Goal: Transaction & Acquisition: Purchase product/service

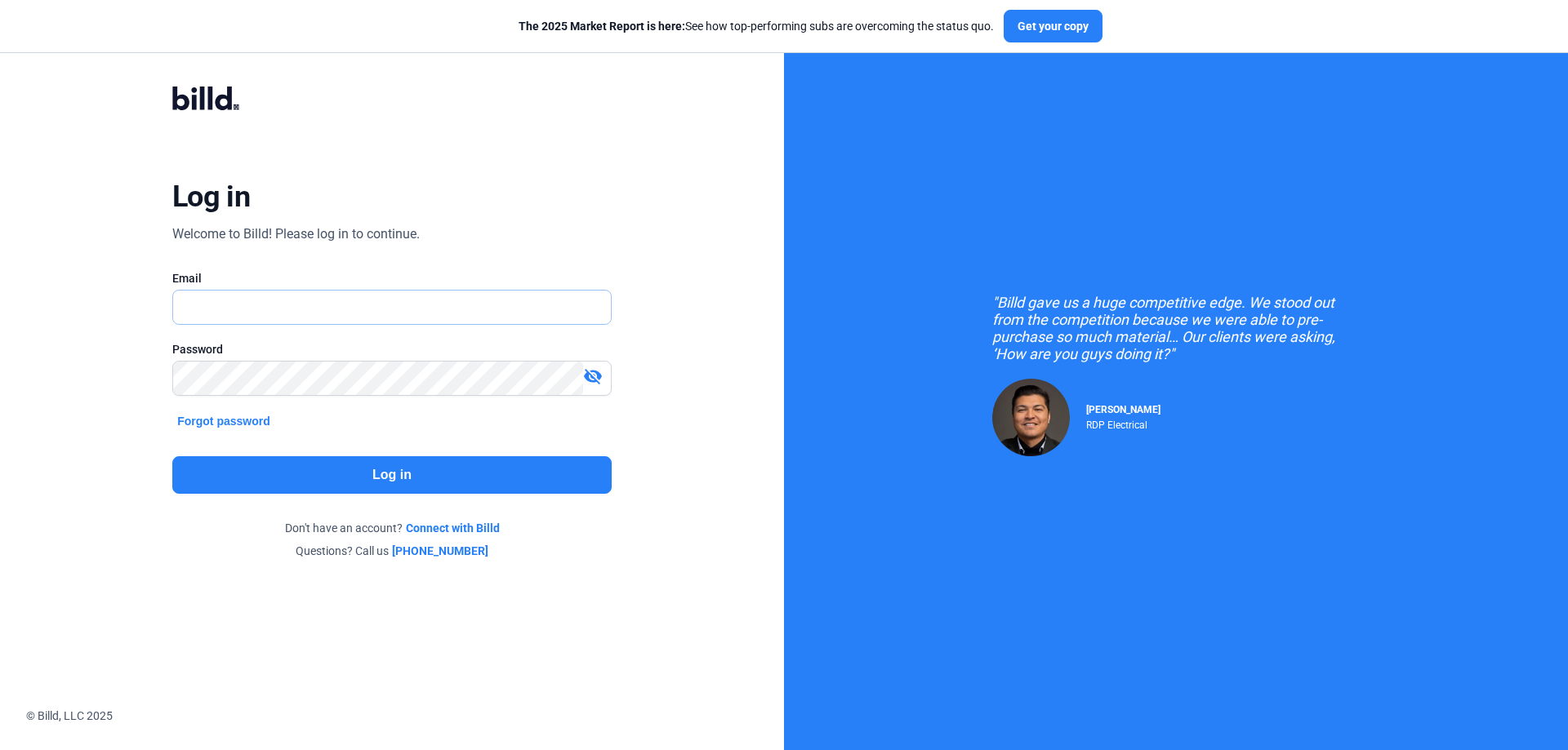
type input "[PERSON_NAME][EMAIL_ADDRESS][DOMAIN_NAME]"
click at [656, 601] on div "Log in Welcome to Billd! Please log in to continue. Email [PERSON_NAME][EMAIL_A…" at bounding box center [392, 322] width 784 height 645
click at [551, 470] on button "Log in" at bounding box center [391, 475] width 439 height 37
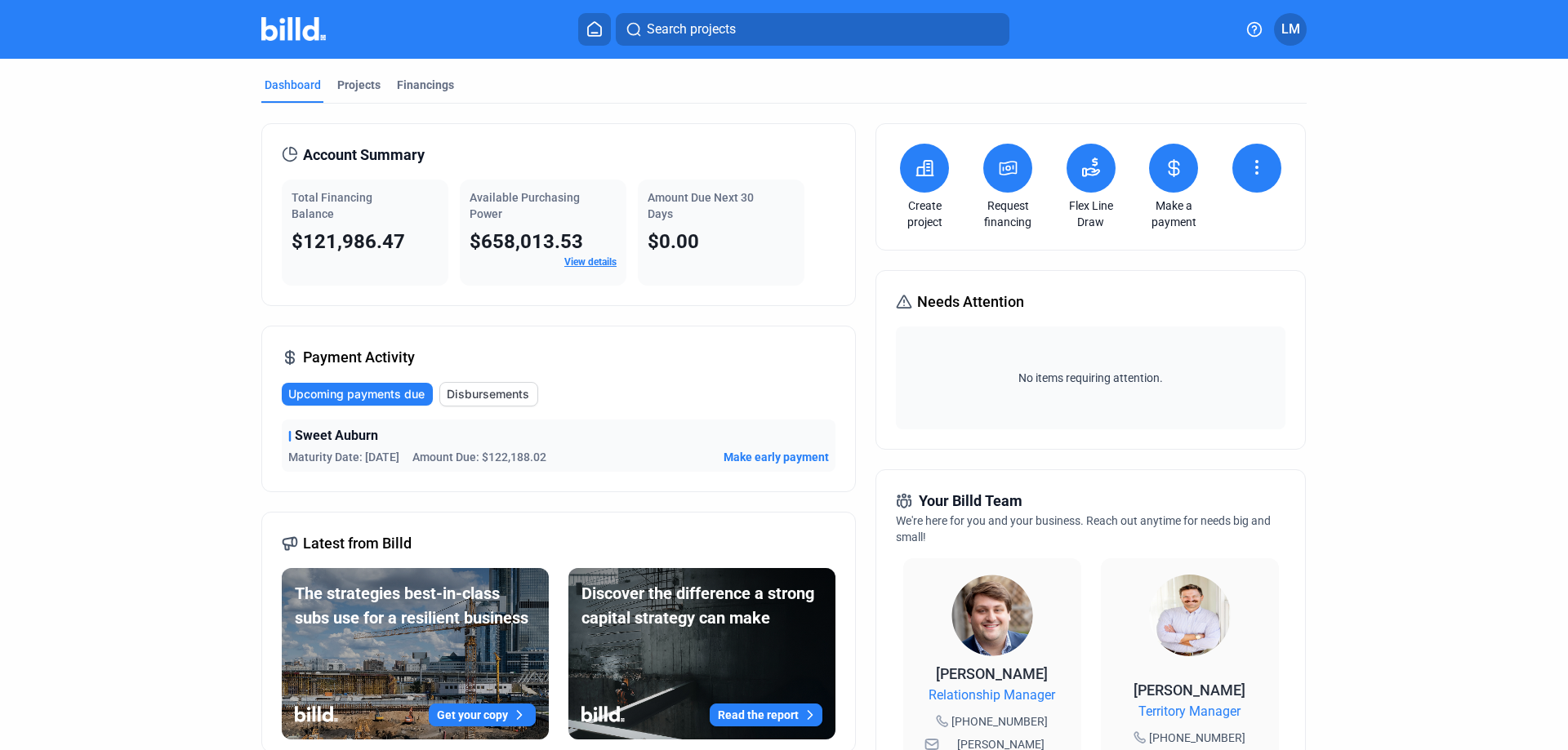
click at [1486, 396] on div "Dashboard Projects Financings Account Summary Total Financing Balance $121,986.…" at bounding box center [784, 623] width 1568 height 1129
click at [1003, 162] on icon at bounding box center [1009, 168] width 17 height 13
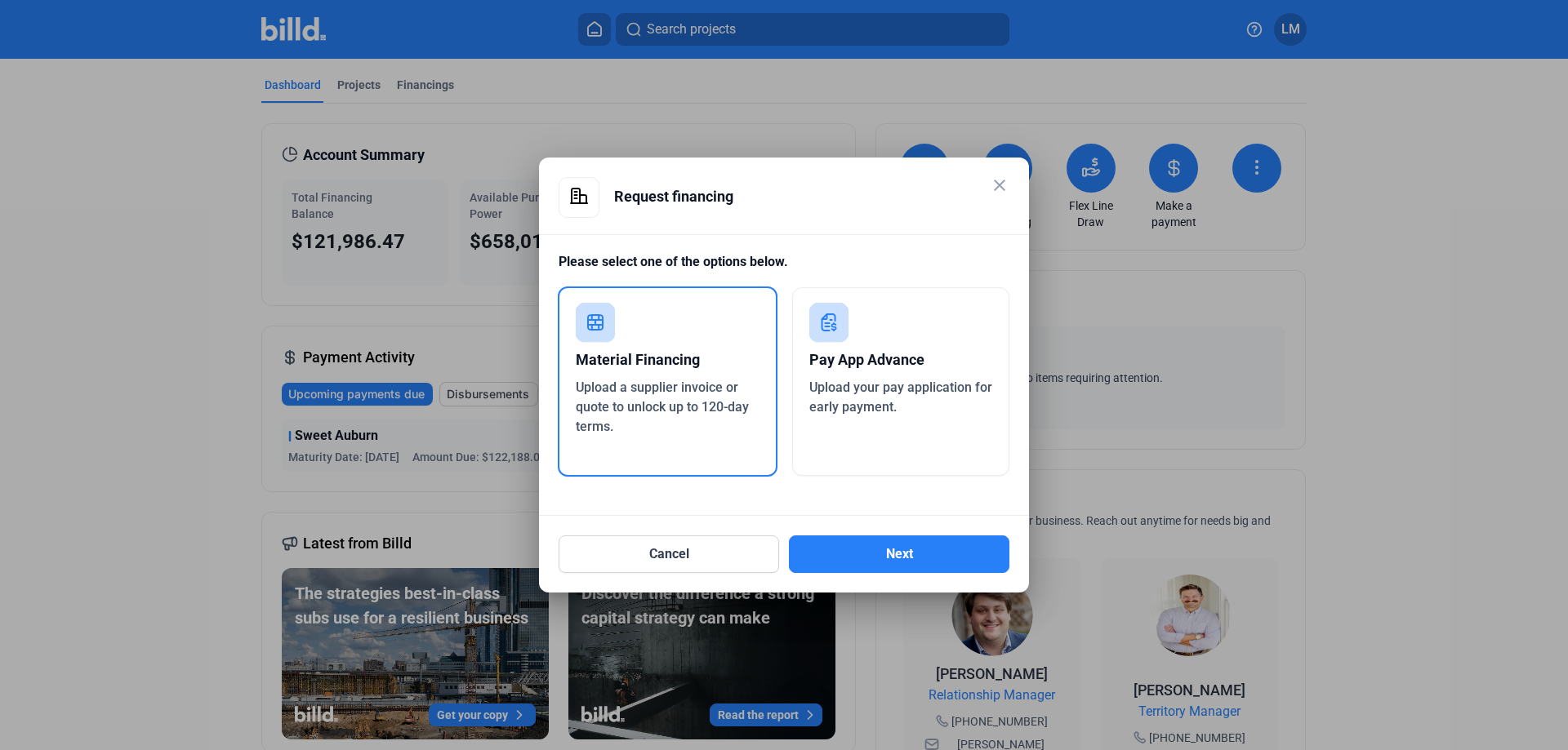
click at [862, 399] on div "Upload your pay application for early payment." at bounding box center [901, 397] width 184 height 39
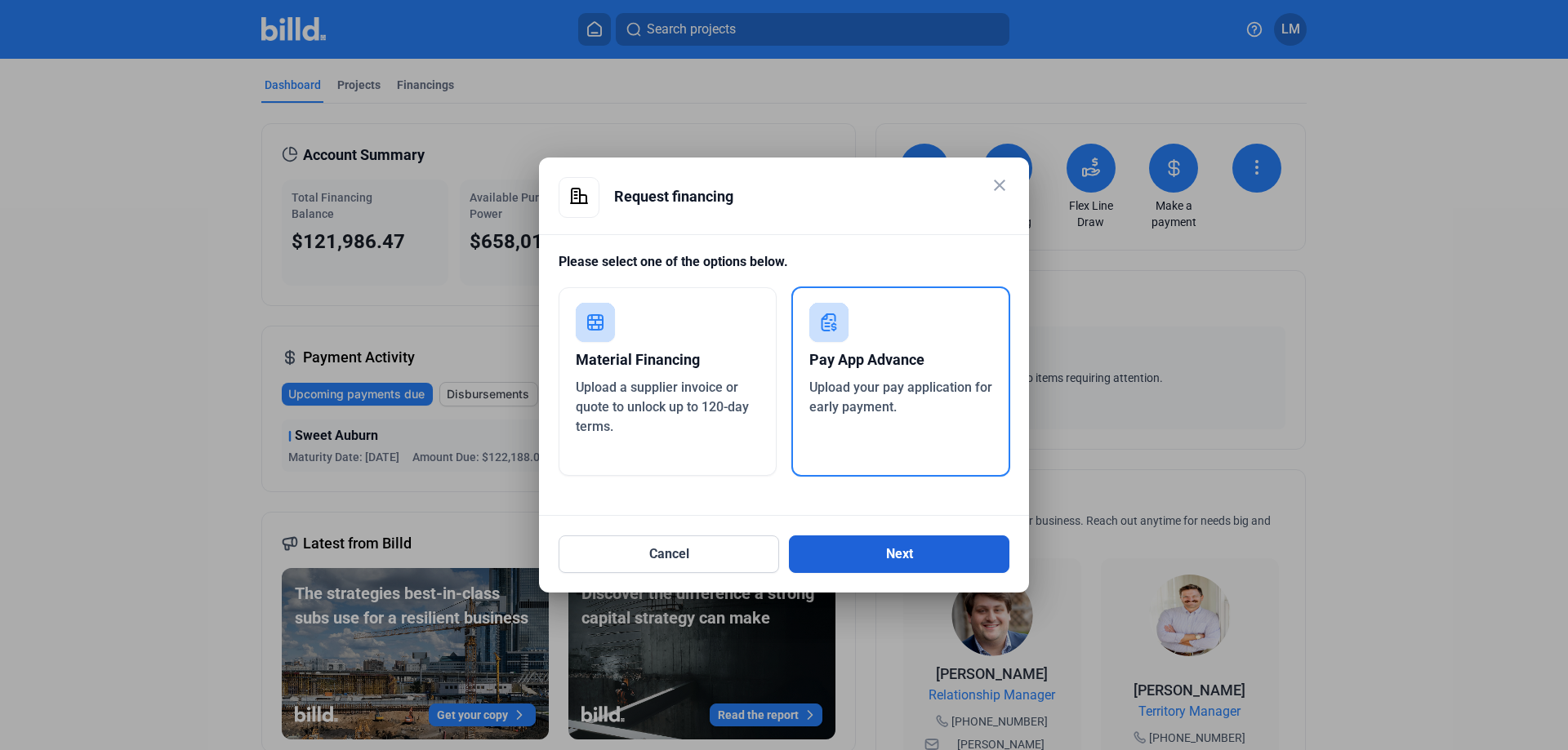
click at [863, 542] on button "Next" at bounding box center [899, 554] width 221 height 37
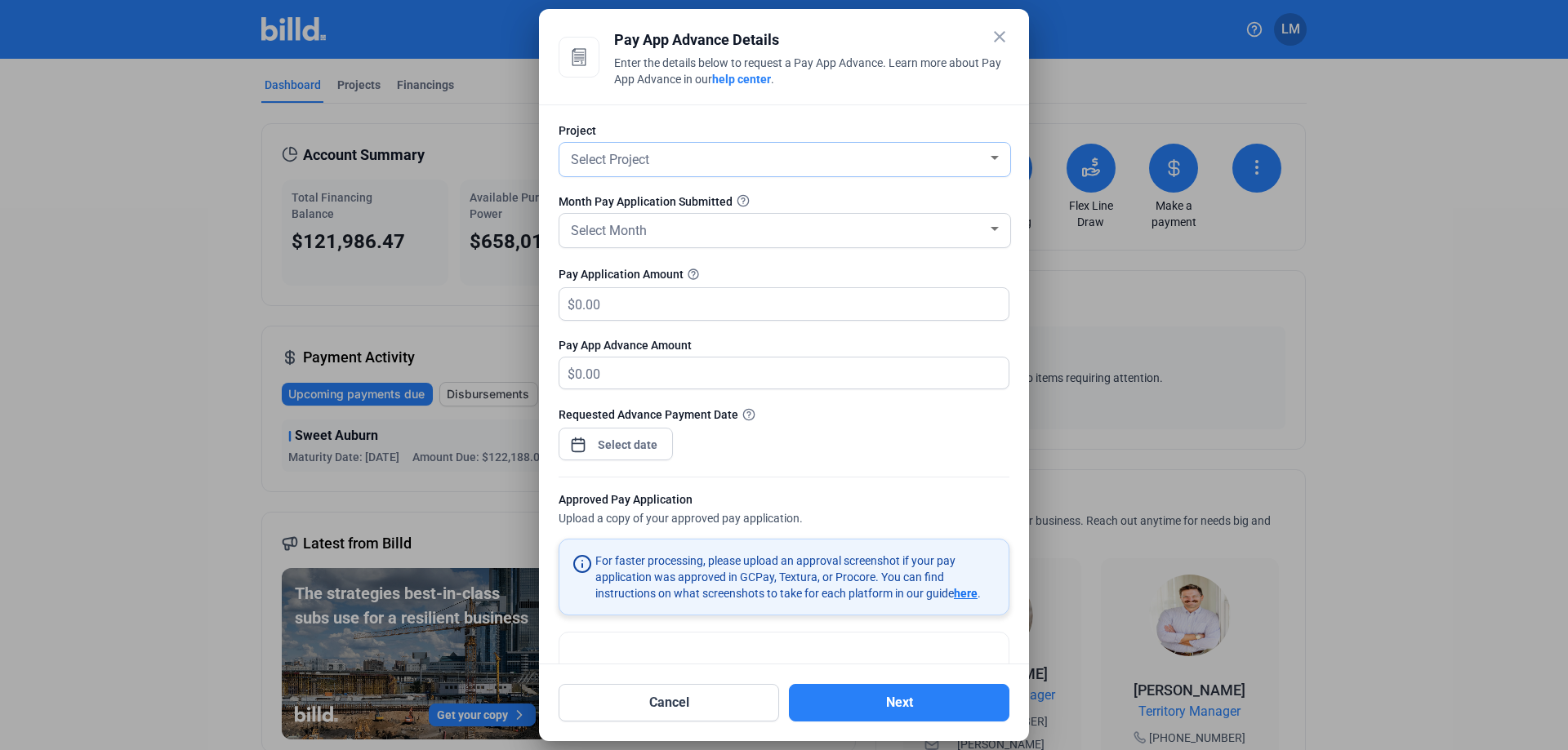
click at [726, 156] on div "Select Project" at bounding box center [777, 159] width 420 height 23
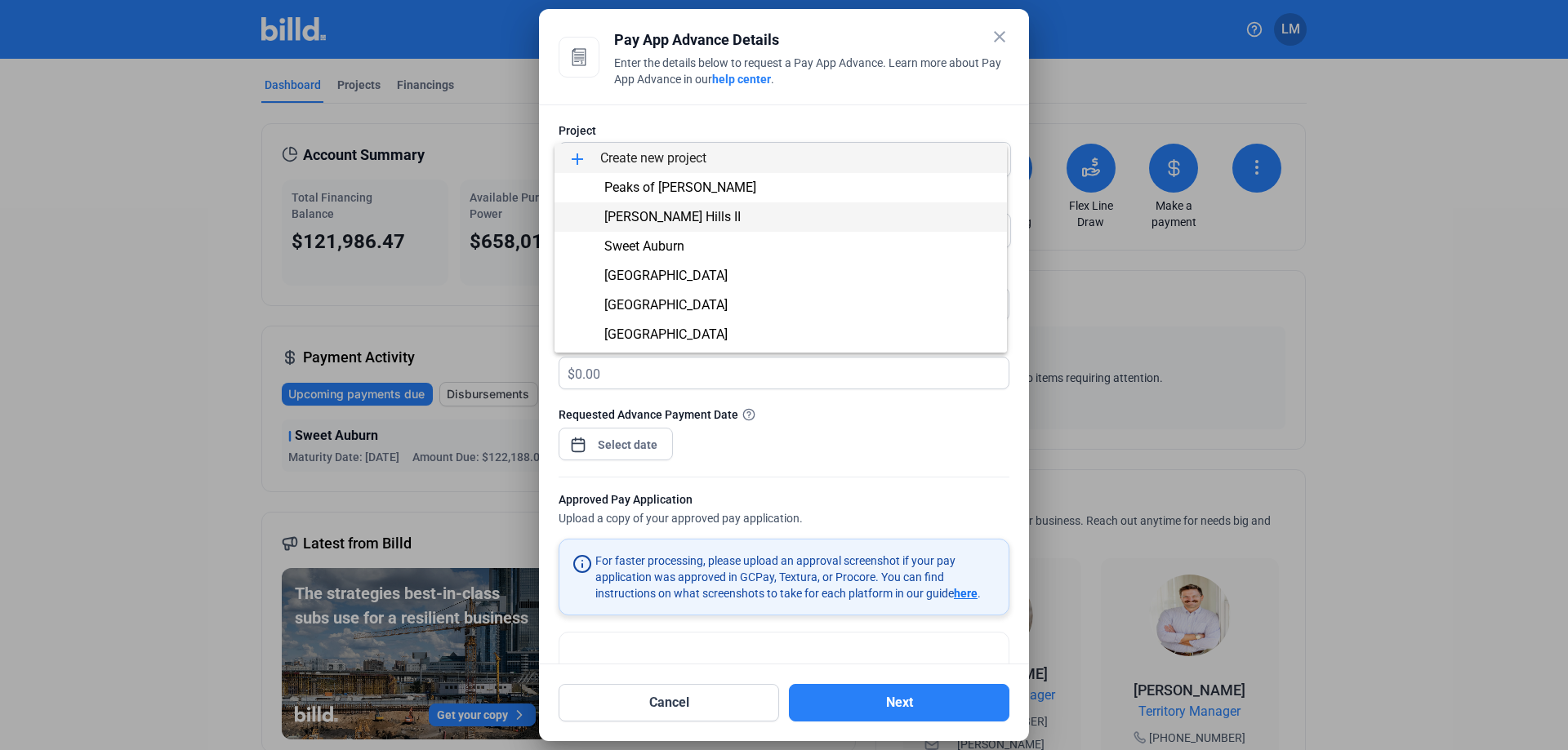
click at [735, 215] on span "[PERSON_NAME] Hills II" at bounding box center [780, 217] width 426 height 30
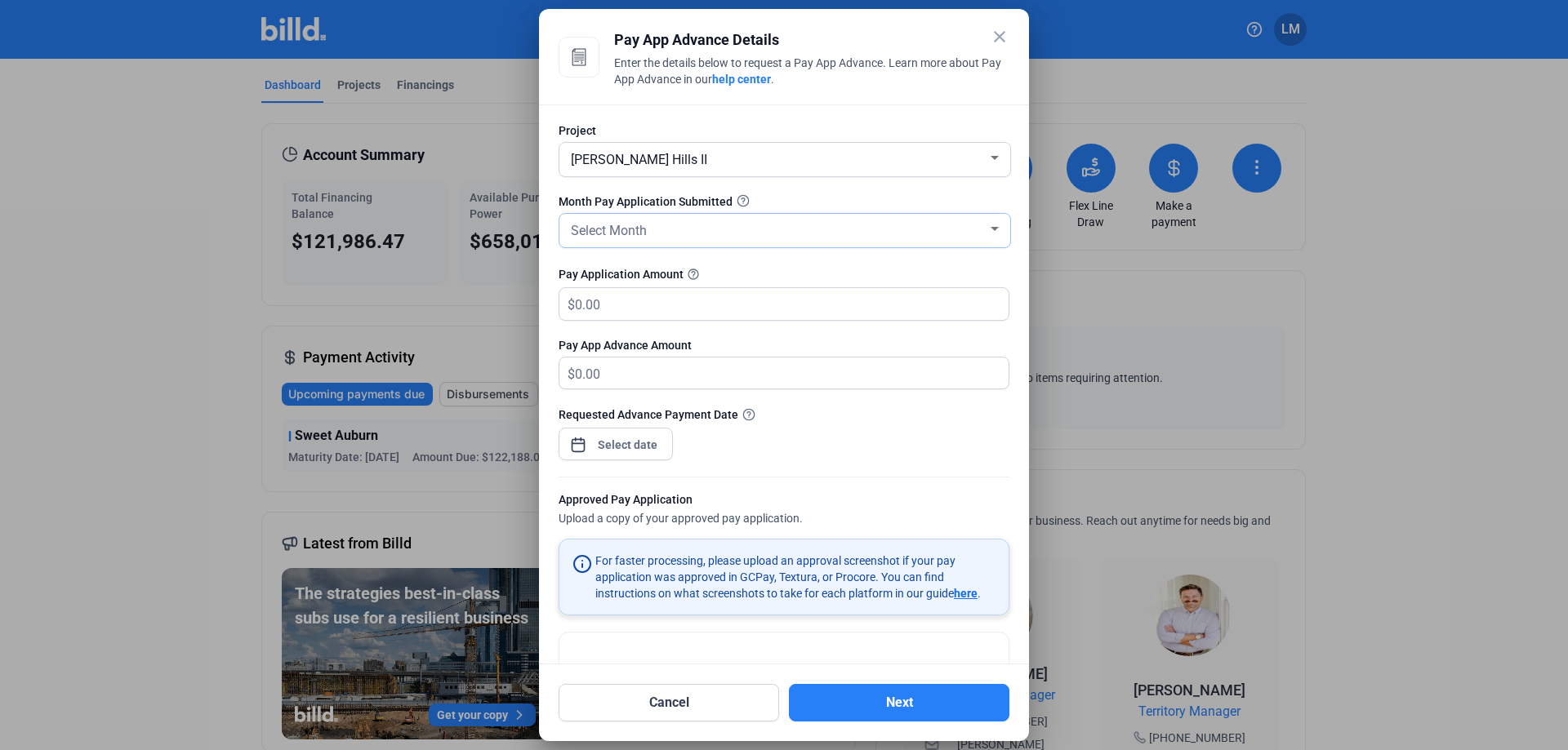
click at [733, 226] on div "Select Month" at bounding box center [777, 230] width 420 height 23
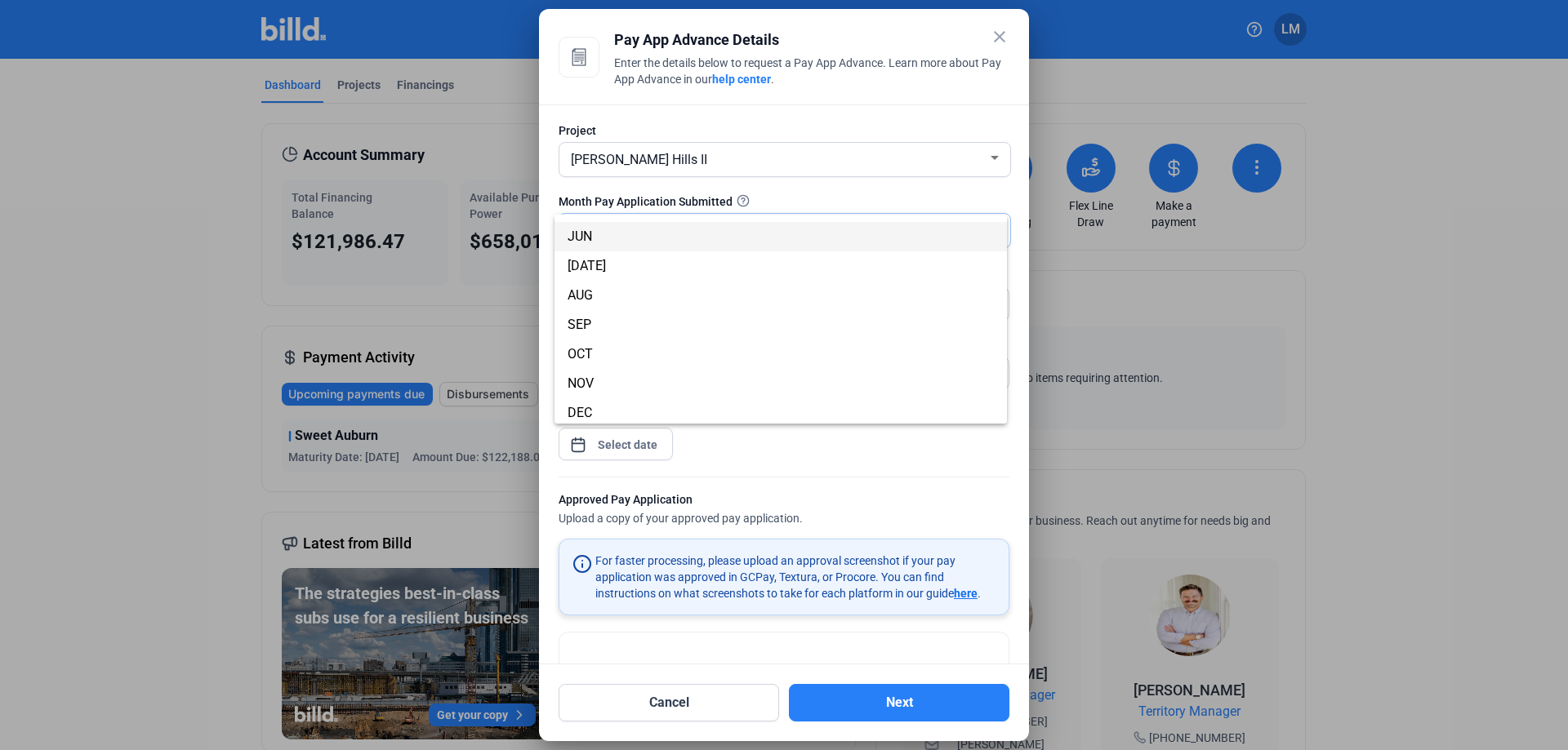
scroll to position [144, 0]
click at [659, 318] on span "SEP" at bounding box center [780, 321] width 426 height 30
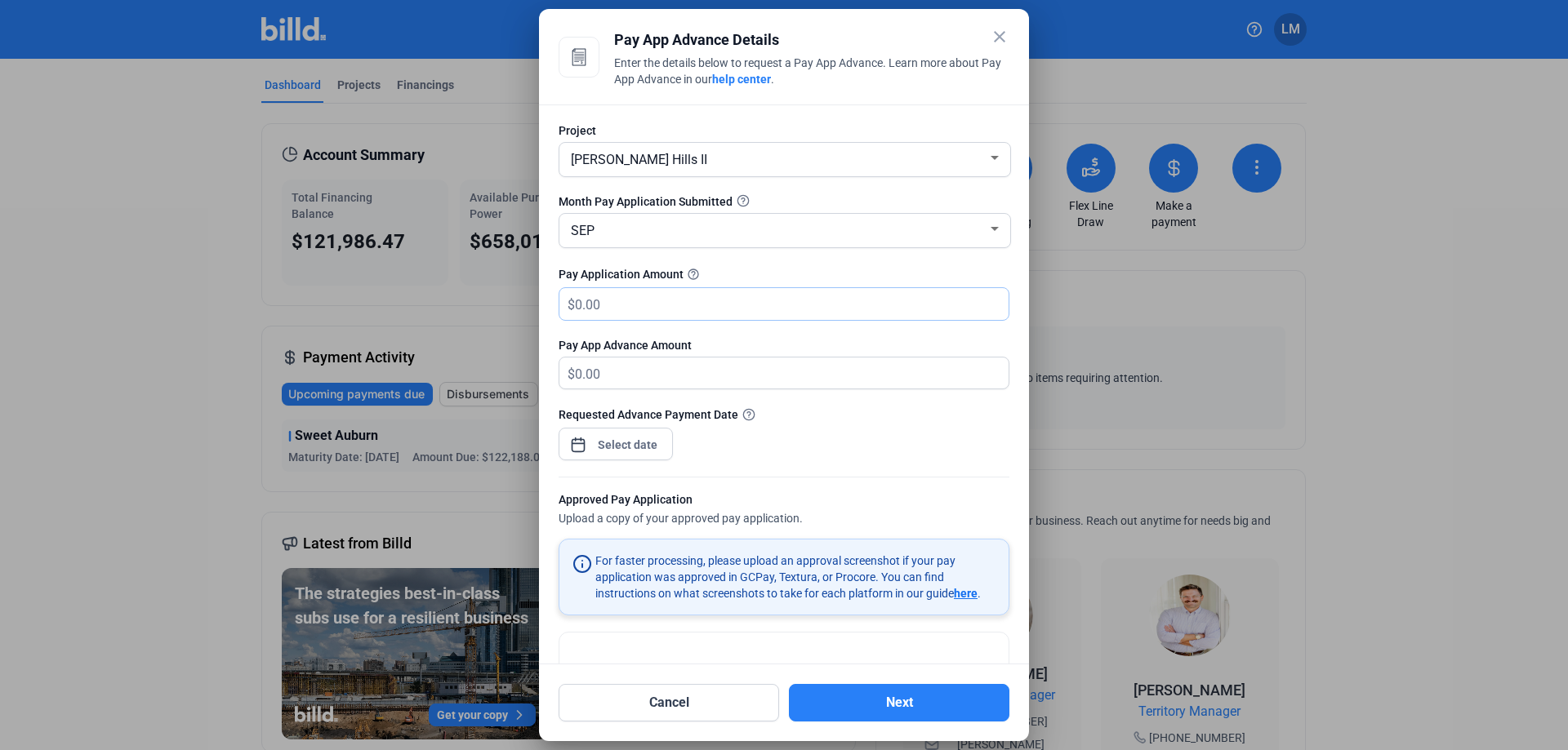
click at [755, 297] on input "text" at bounding box center [782, 303] width 415 height 31
type input "24,300"
click at [611, 433] on div at bounding box center [628, 445] width 70 height 30
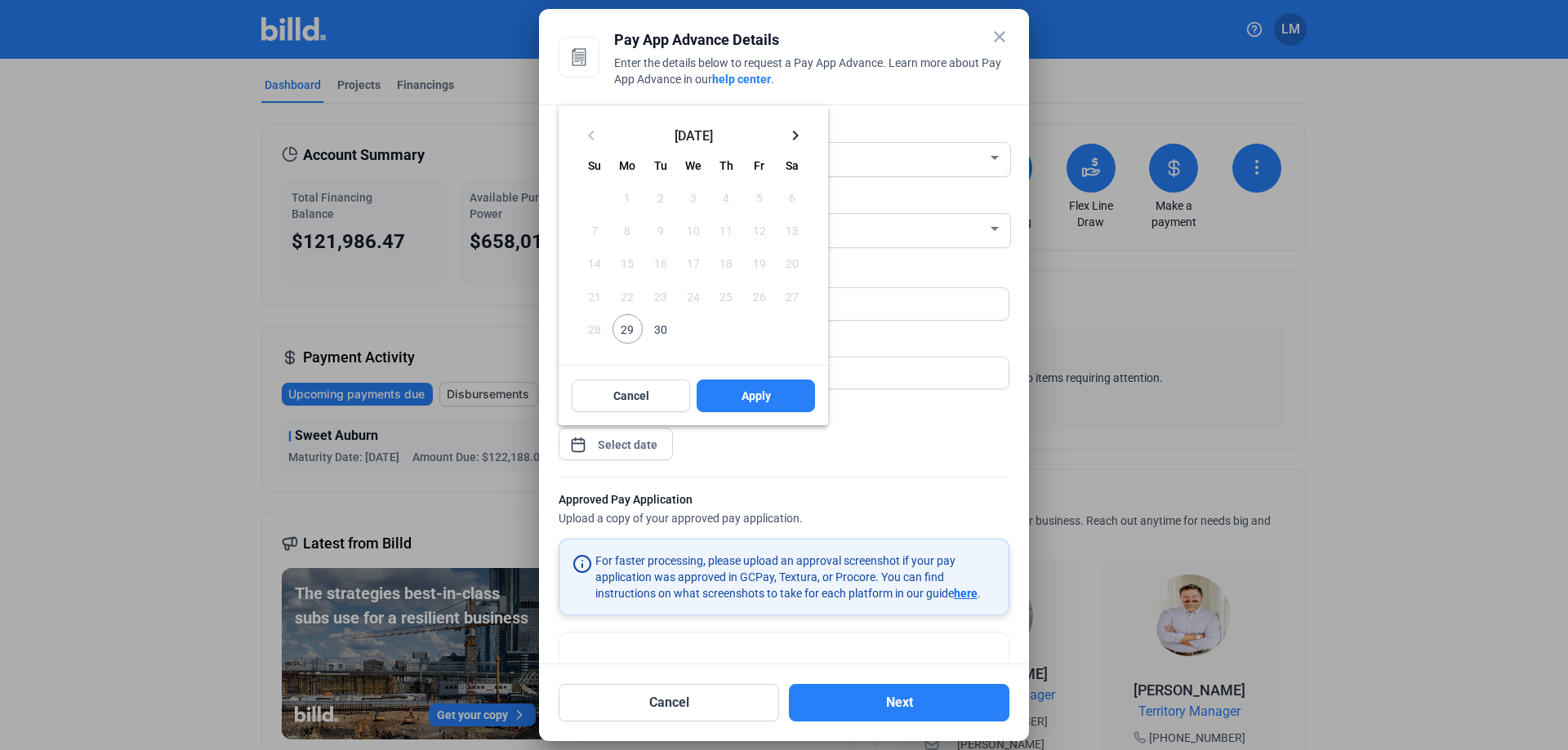
click at [634, 330] on span "29" at bounding box center [627, 329] width 30 height 30
click at [779, 400] on button "Apply" at bounding box center [755, 395] width 118 height 32
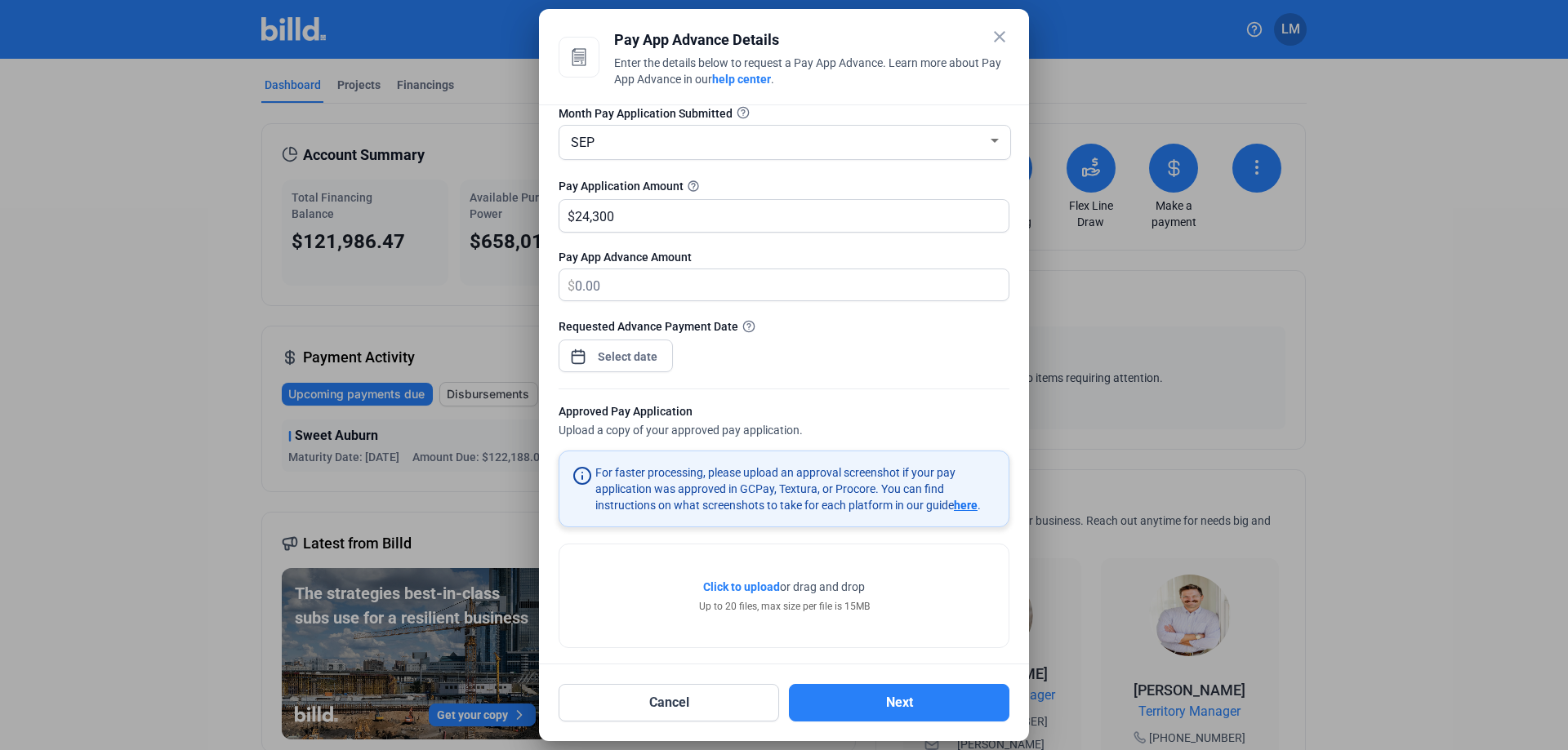
scroll to position [100, 0]
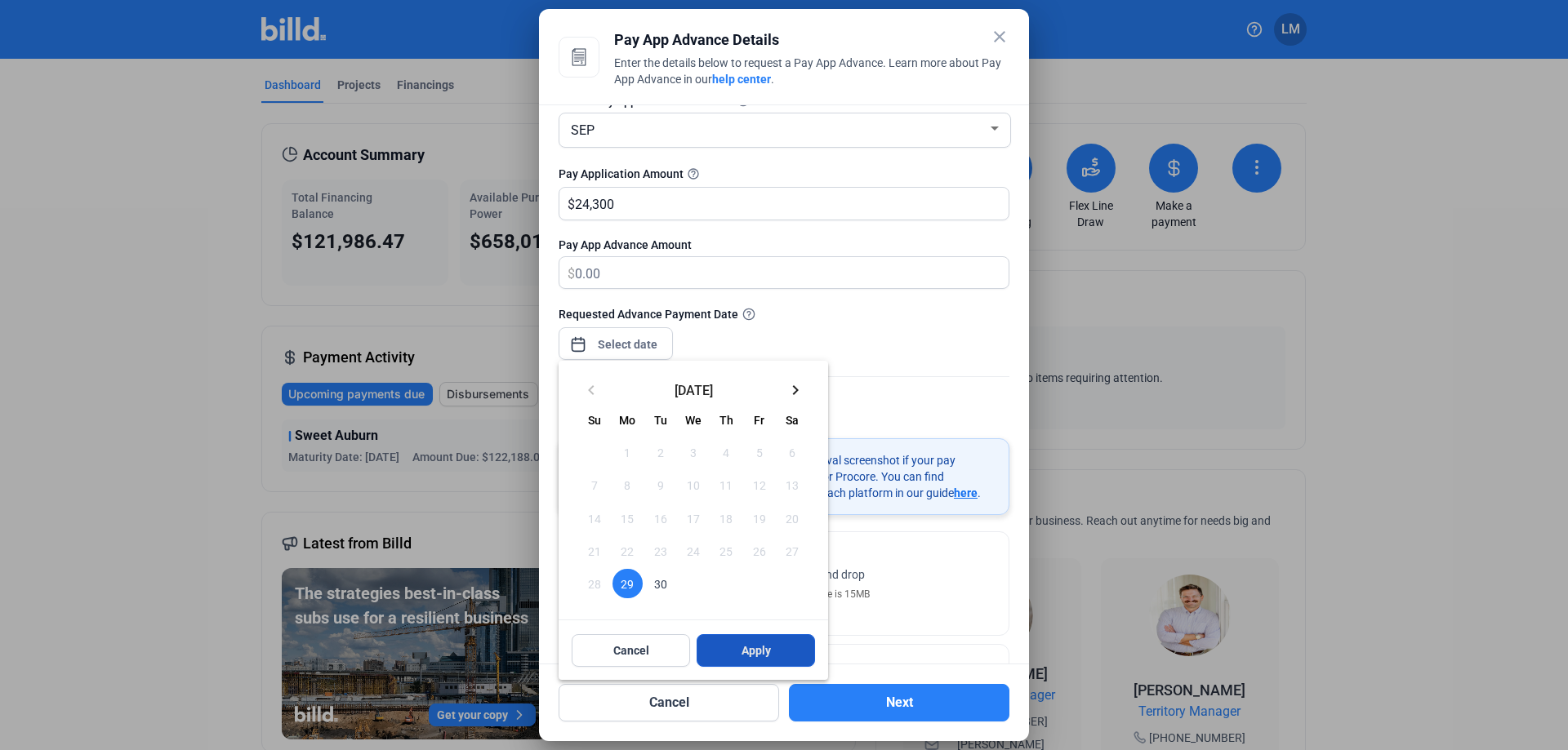
click at [775, 649] on button "Apply" at bounding box center [755, 650] width 118 height 32
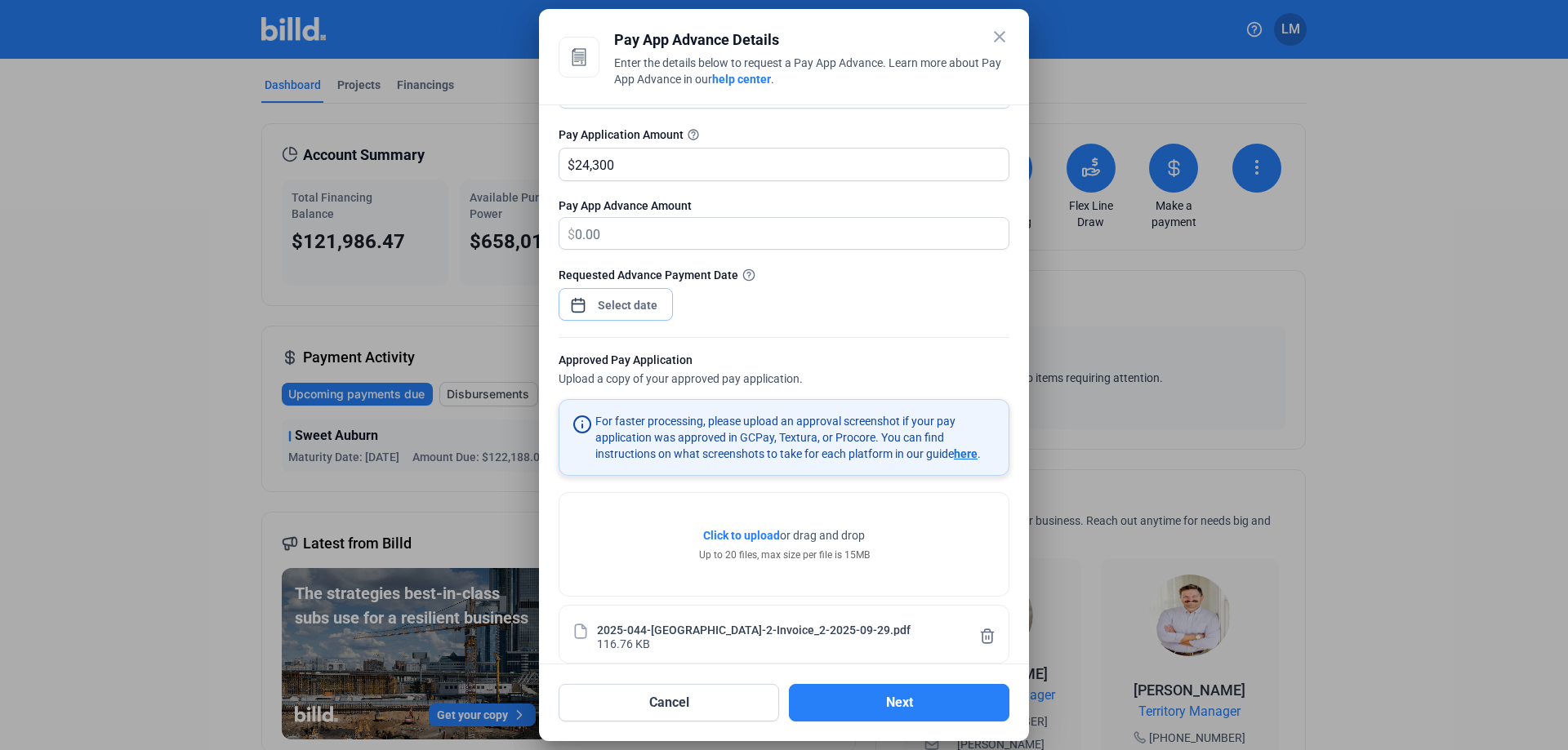
scroll to position [160, 0]
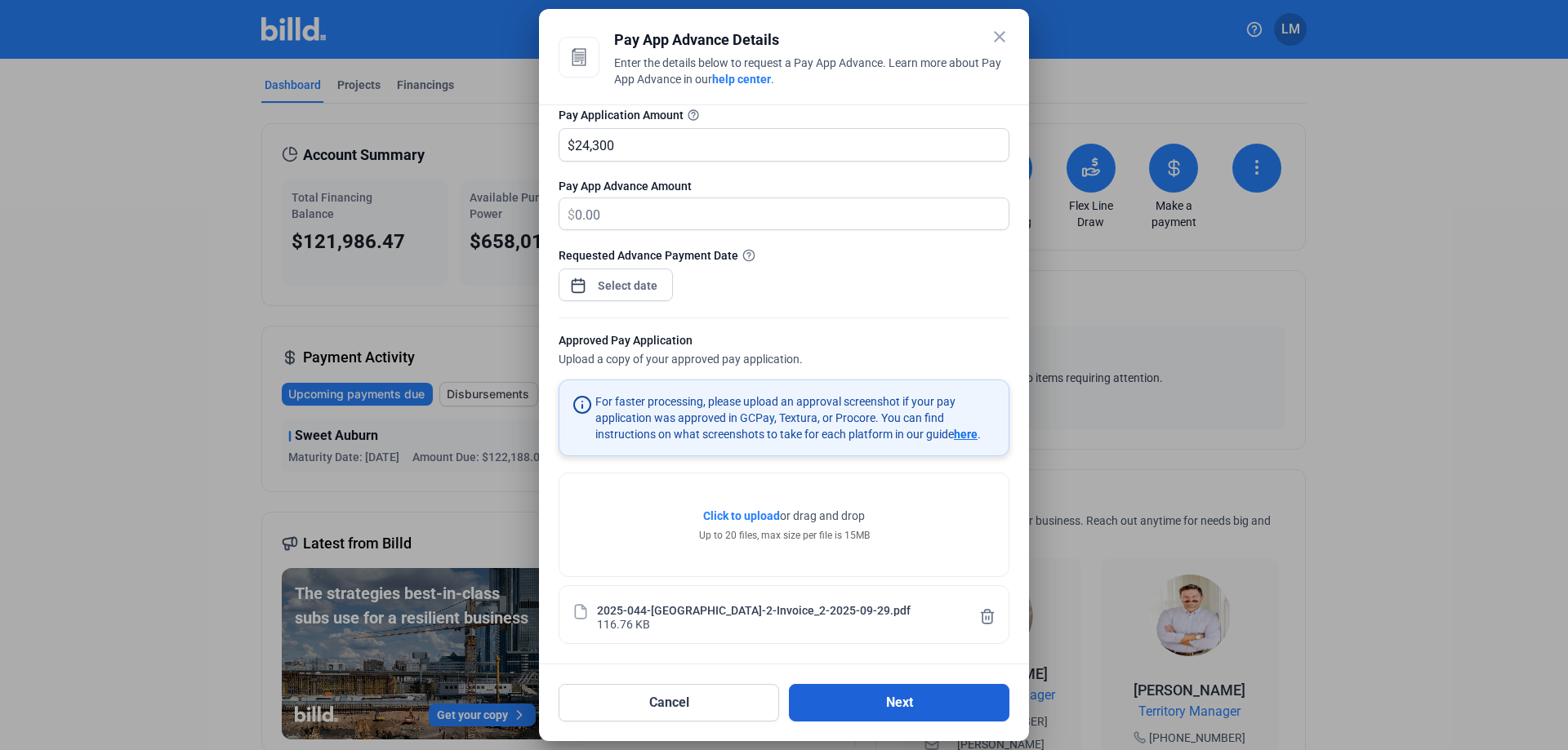
click at [950, 699] on button "Next" at bounding box center [899, 702] width 221 height 37
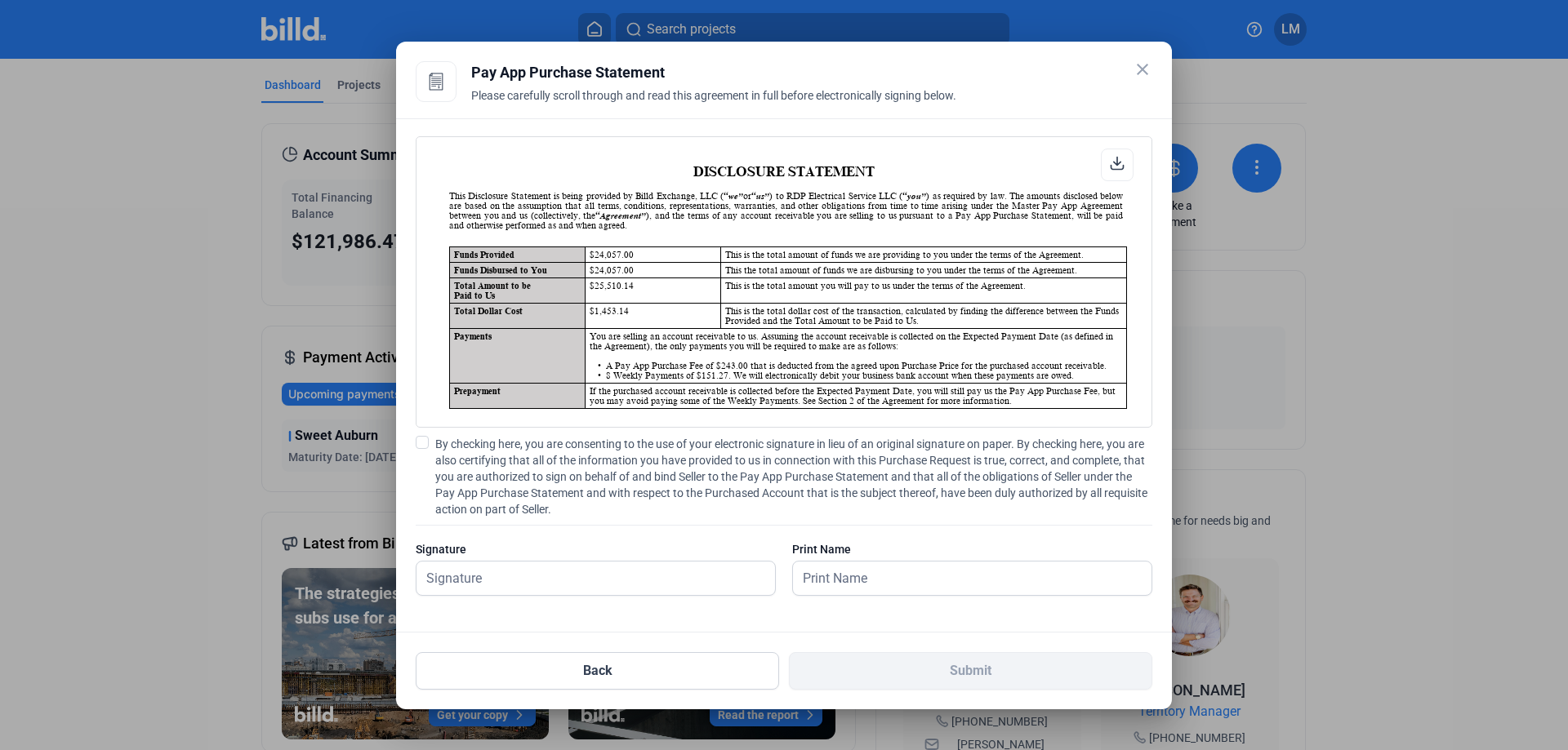
scroll to position [1, 0]
click at [431, 437] on label "By checking here, you are consenting to the use of your electronic signature in…" at bounding box center [784, 476] width 736 height 82
click at [0, 0] on input "By checking here, you are consenting to the use of your electronic signature in…" at bounding box center [0, 0] width 0 height 0
click at [529, 584] on input "text" at bounding box center [595, 578] width 358 height 33
type input "[PERSON_NAME]"
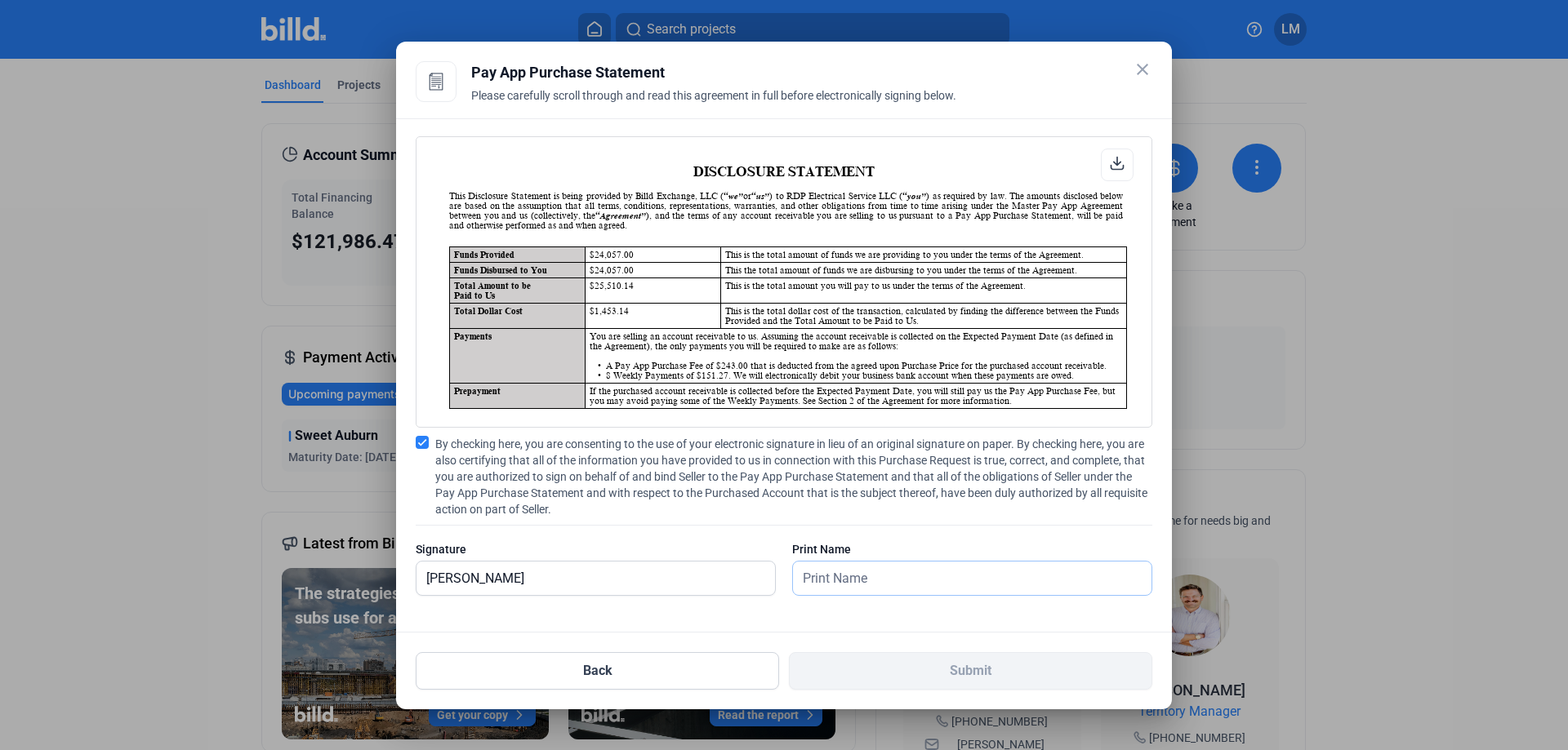
type input "[PERSON_NAME]"
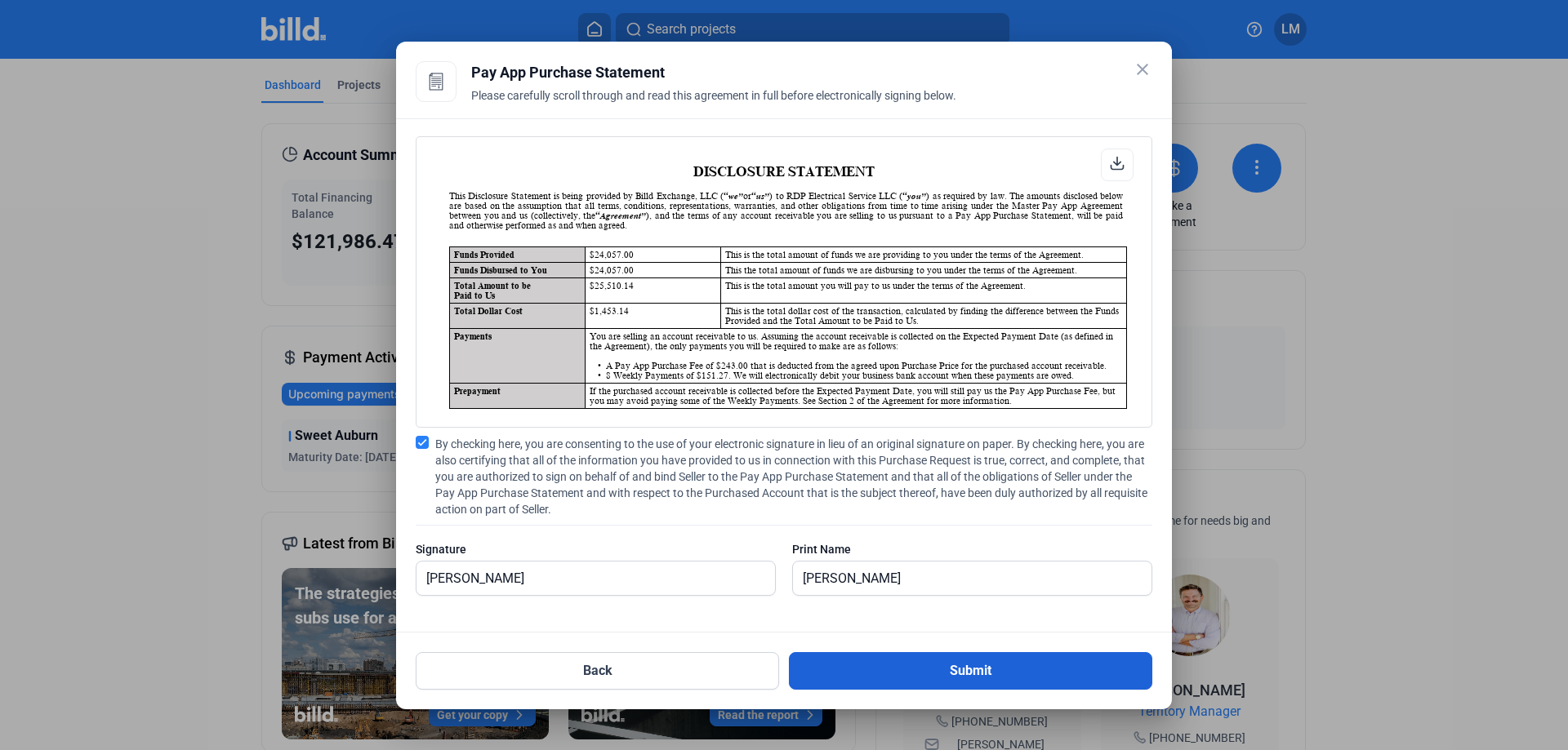
click at [1023, 674] on button "Submit" at bounding box center [971, 671] width 363 height 37
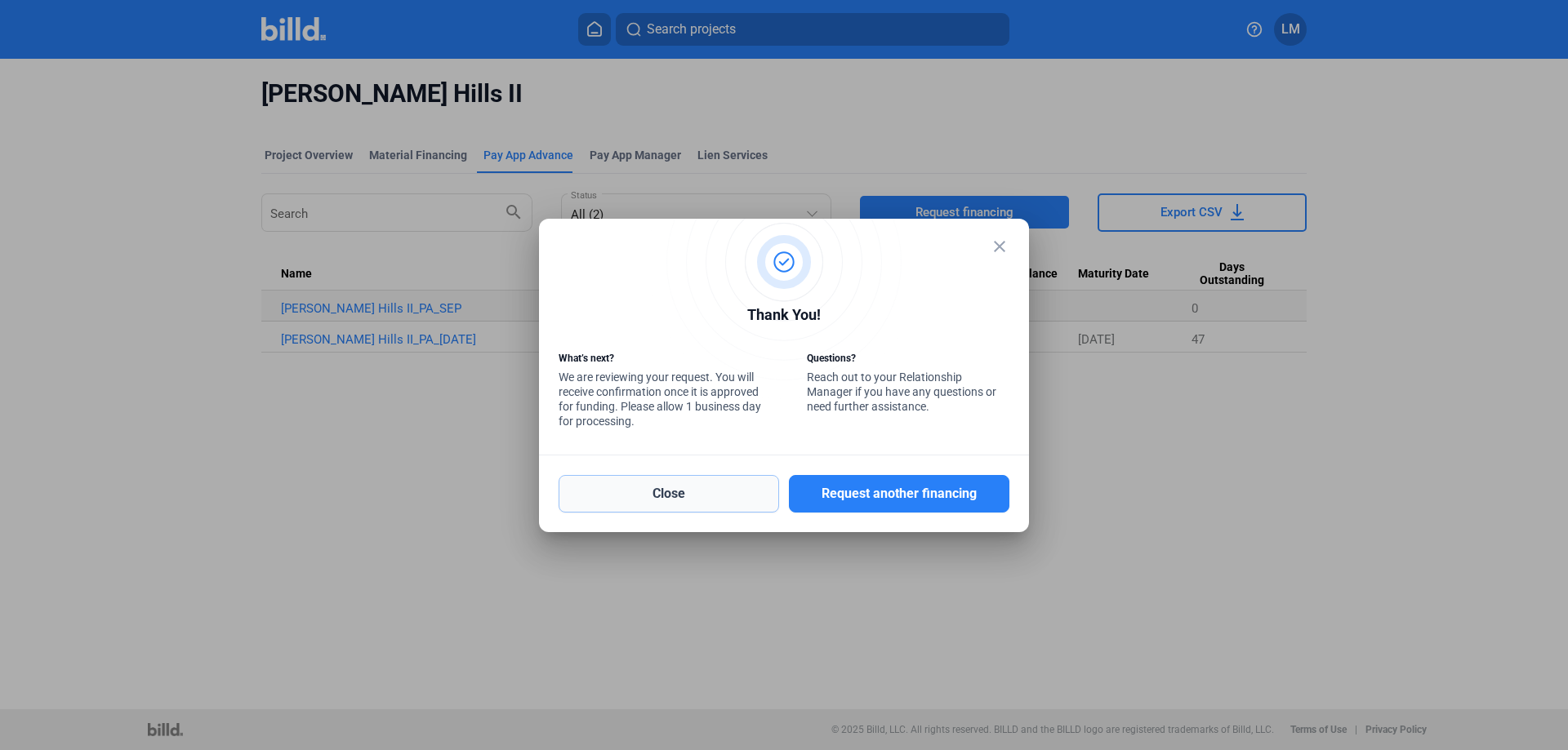
click at [705, 483] on button "Close" at bounding box center [669, 493] width 221 height 37
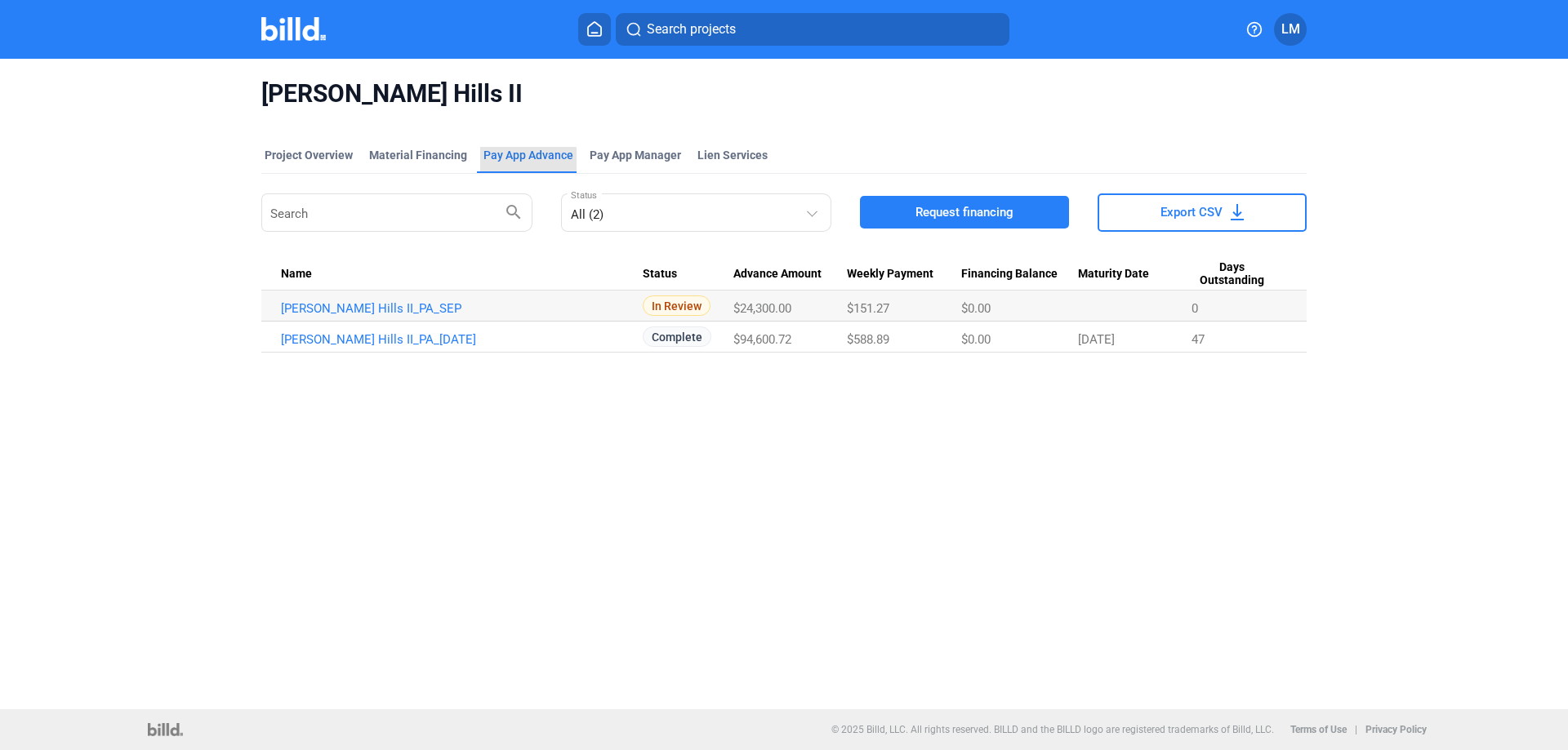
click at [511, 162] on div "Pay App Advance" at bounding box center [528, 155] width 90 height 17
click at [999, 216] on span "Request financing" at bounding box center [965, 213] width 98 height 17
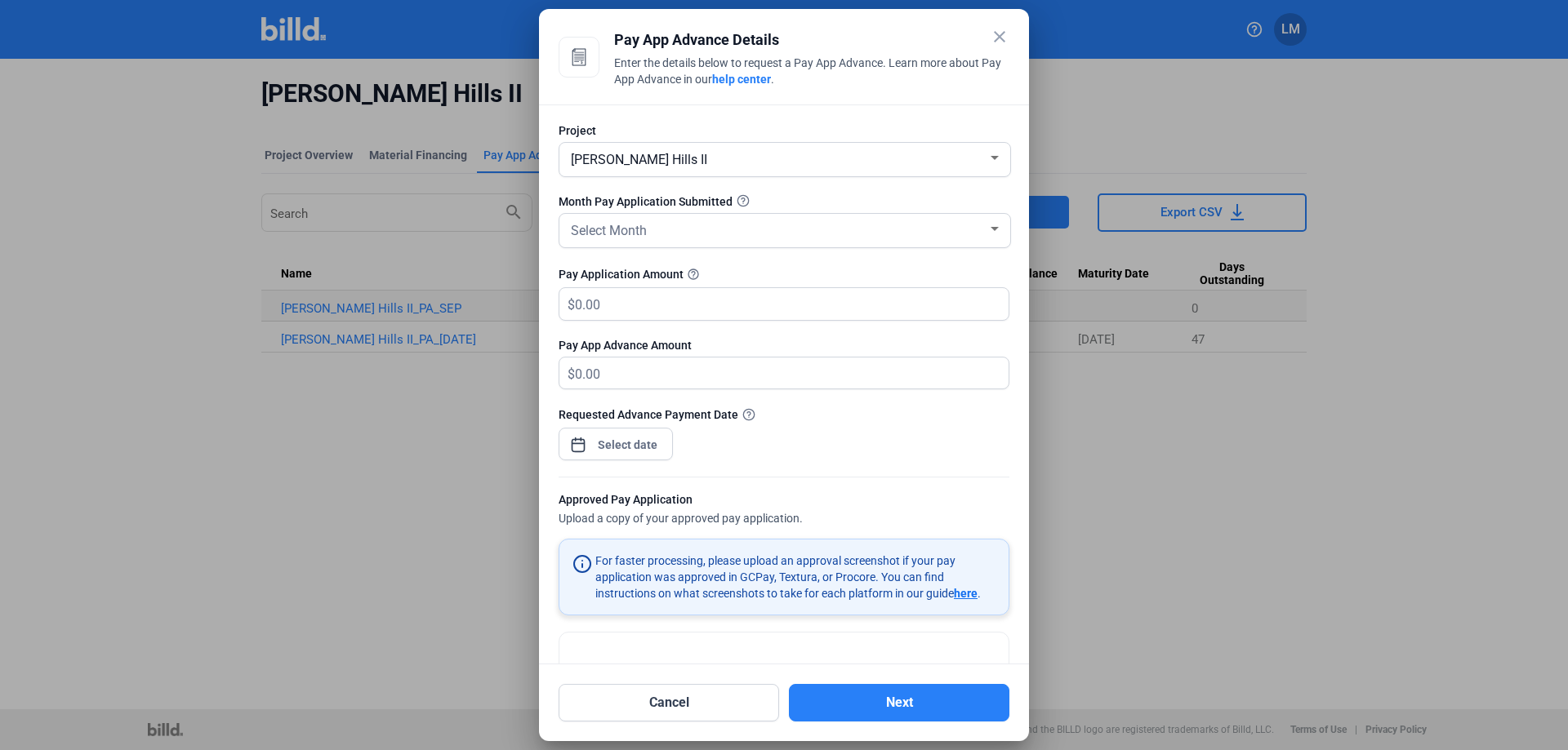
click at [729, 165] on div "[PERSON_NAME] Hills II" at bounding box center [777, 159] width 420 height 23
click at [729, 165] on span "[PERSON_NAME] Hills II" at bounding box center [780, 159] width 426 height 30
click at [635, 717] on button "Cancel" at bounding box center [669, 702] width 221 height 37
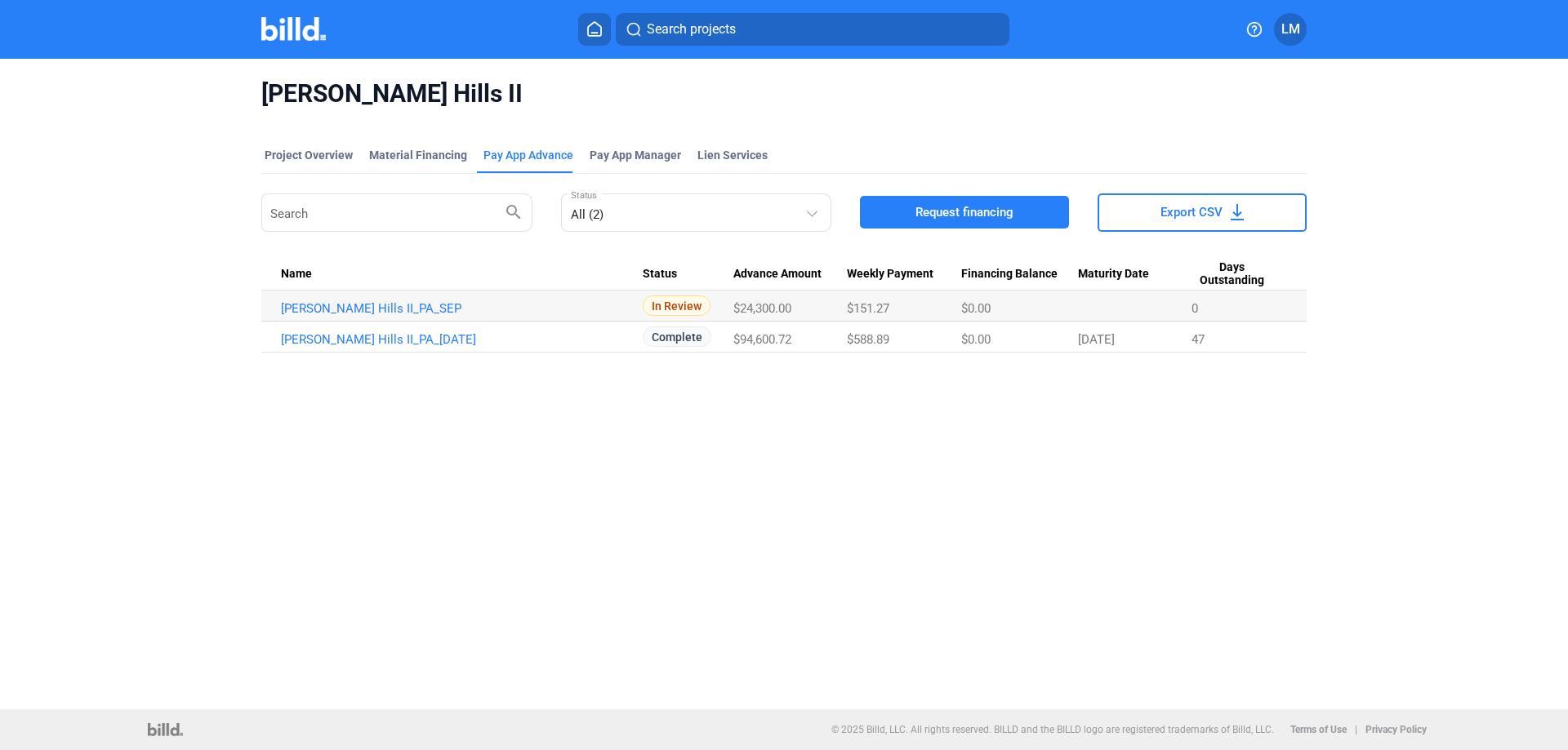
click at [276, 26] on img at bounding box center [294, 29] width 65 height 24
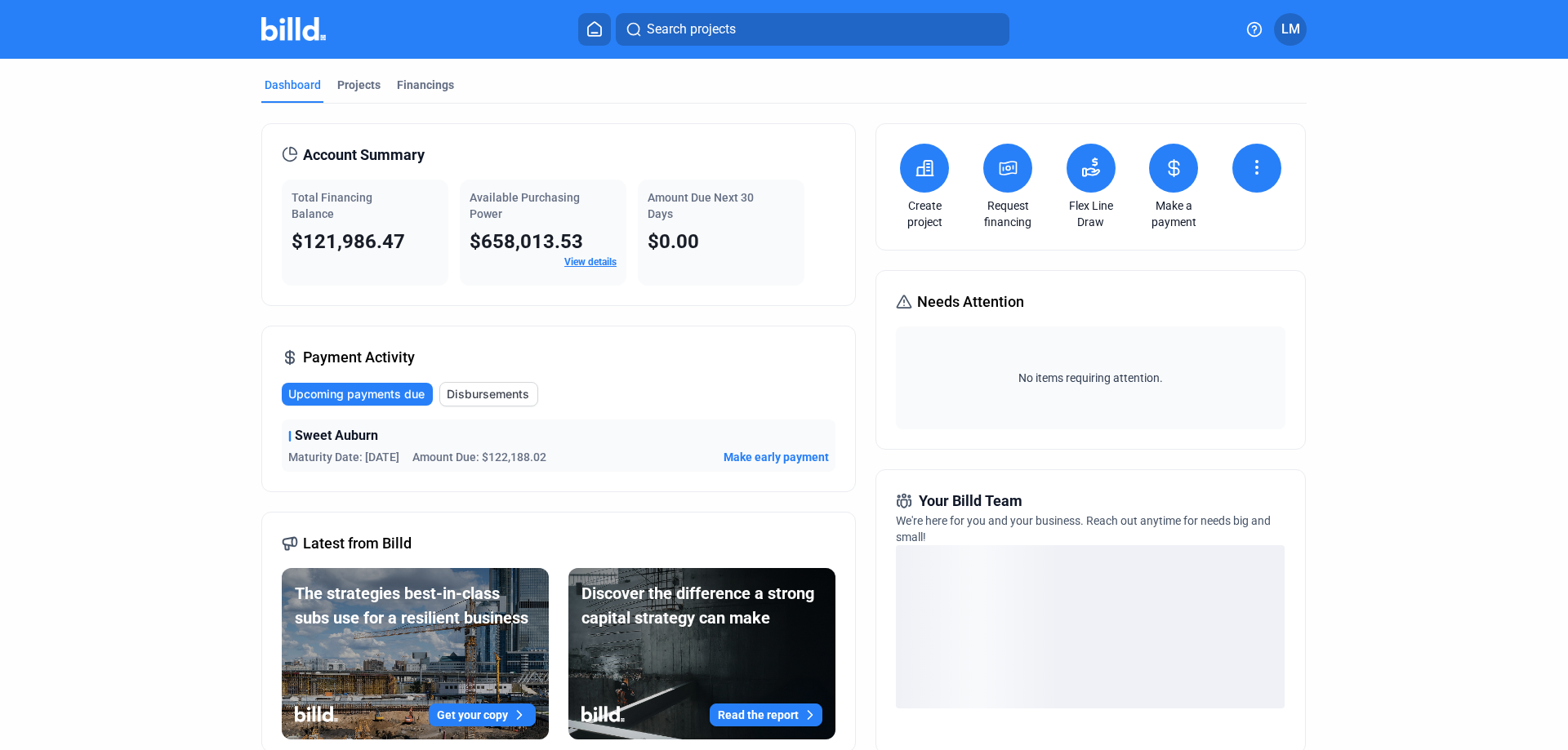
click at [1009, 165] on icon at bounding box center [1008, 168] width 21 height 20
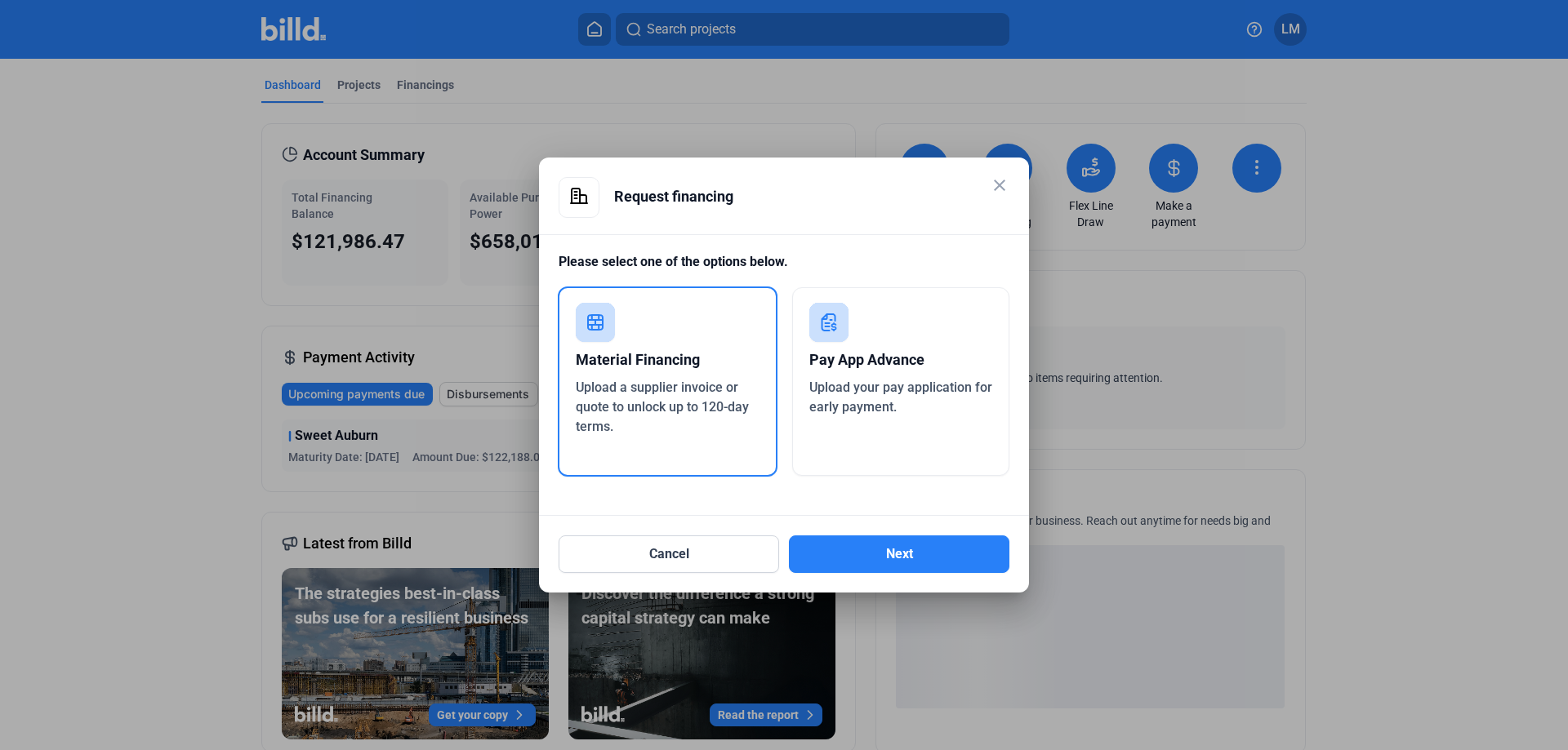
click at [968, 415] on div "Upload your pay application for early payment." at bounding box center [901, 397] width 184 height 39
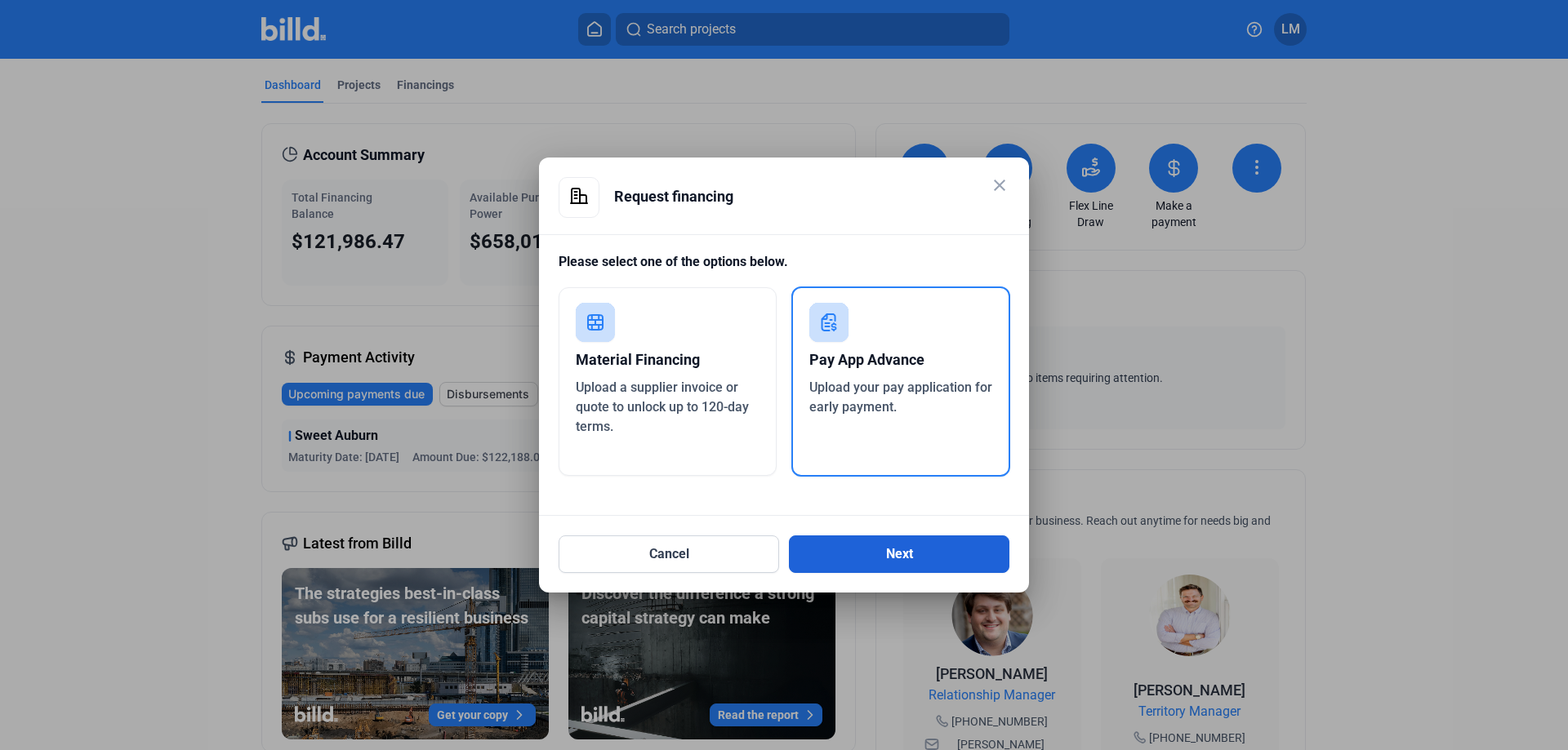
click at [980, 544] on button "Next" at bounding box center [899, 554] width 221 height 37
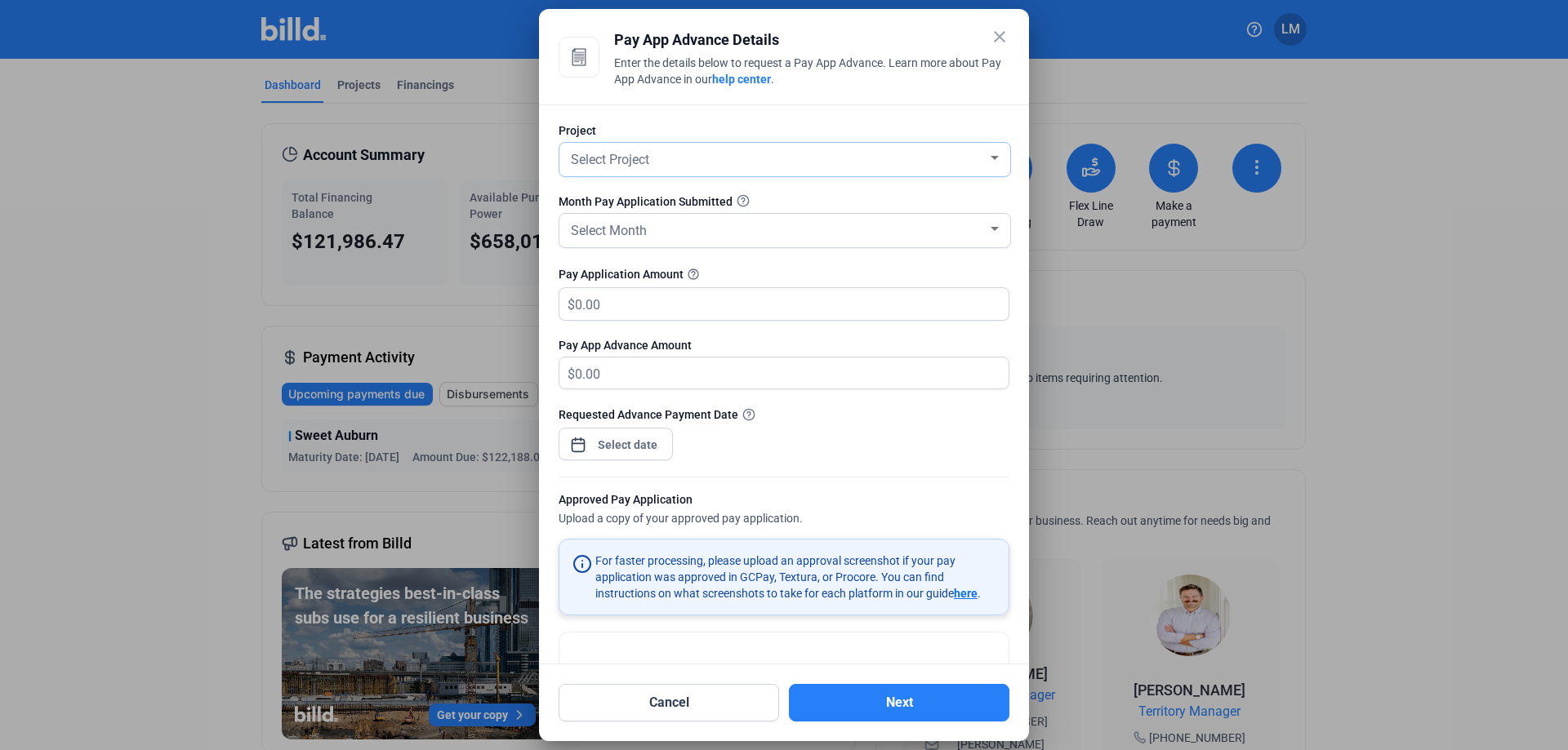
click at [604, 161] on span "Select Project" at bounding box center [610, 160] width 79 height 16
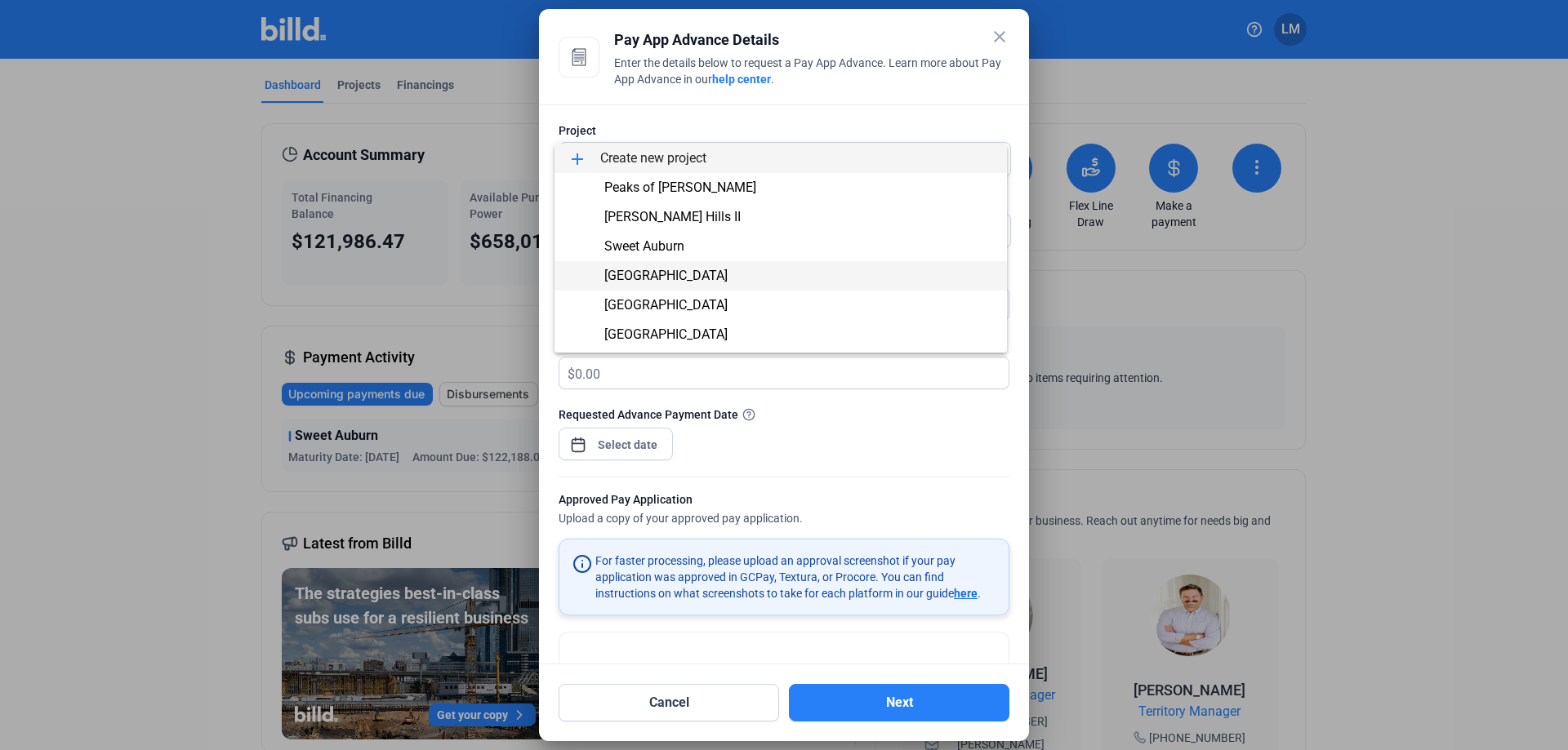
click at [664, 275] on span "[GEOGRAPHIC_DATA]" at bounding box center [665, 275] width 123 height 16
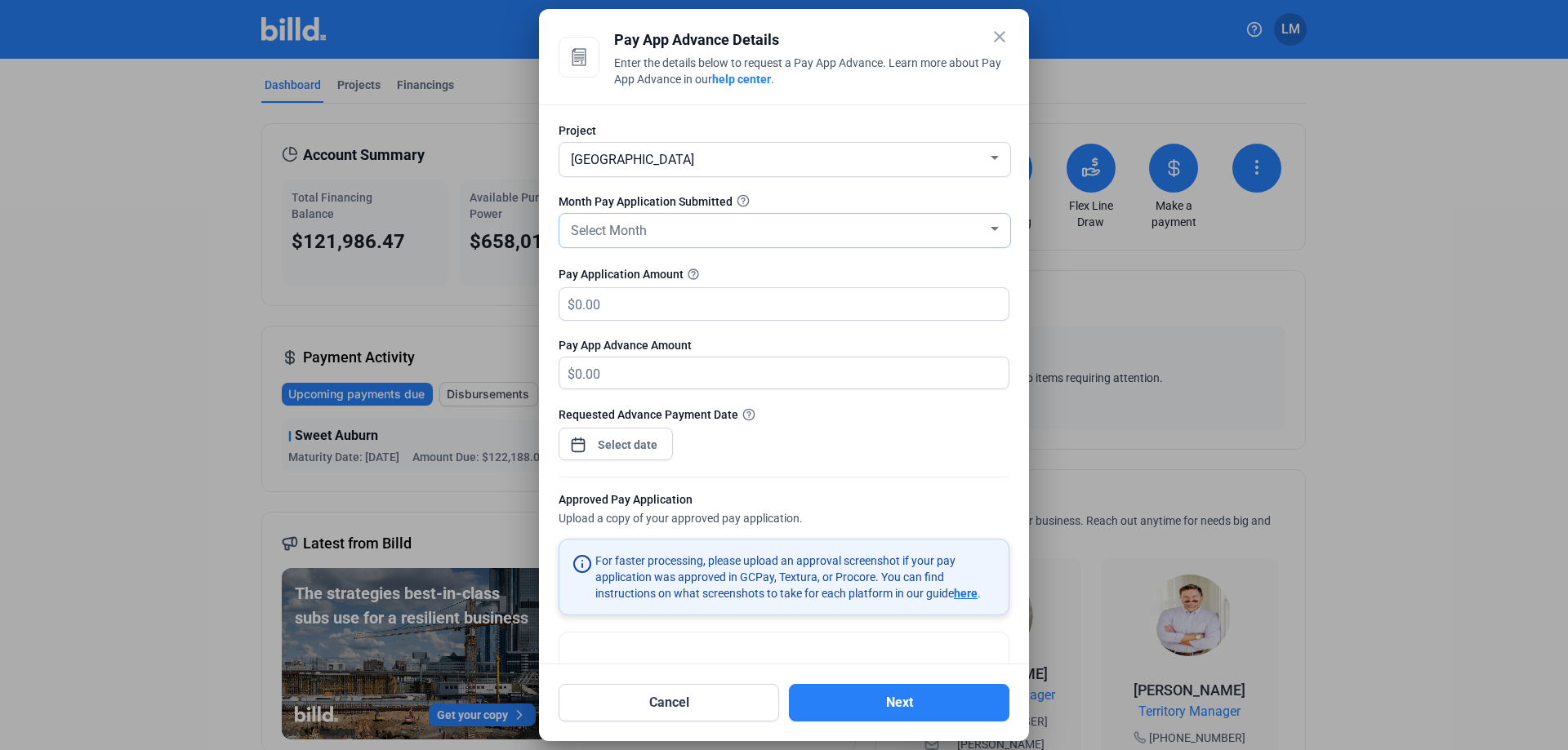
click at [638, 228] on span "Select Month" at bounding box center [609, 230] width 76 height 16
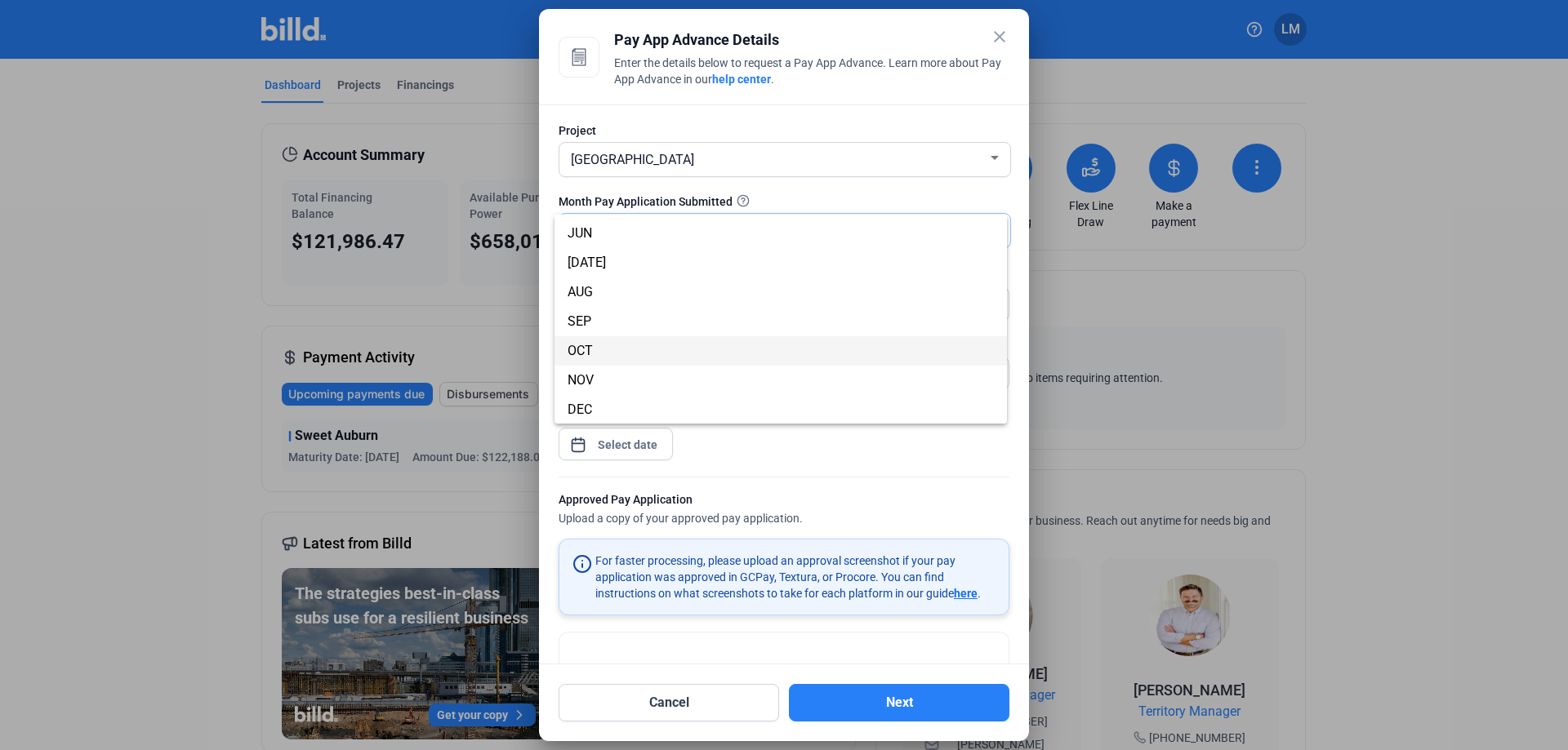
scroll to position [144, 0]
click at [616, 327] on span "SEP" at bounding box center [780, 321] width 426 height 30
click at [627, 302] on input "text" at bounding box center [782, 303] width 415 height 31
type input "22,500"
click at [923, 440] on div "Requested Advance Payment Date" at bounding box center [784, 442] width 451 height 71
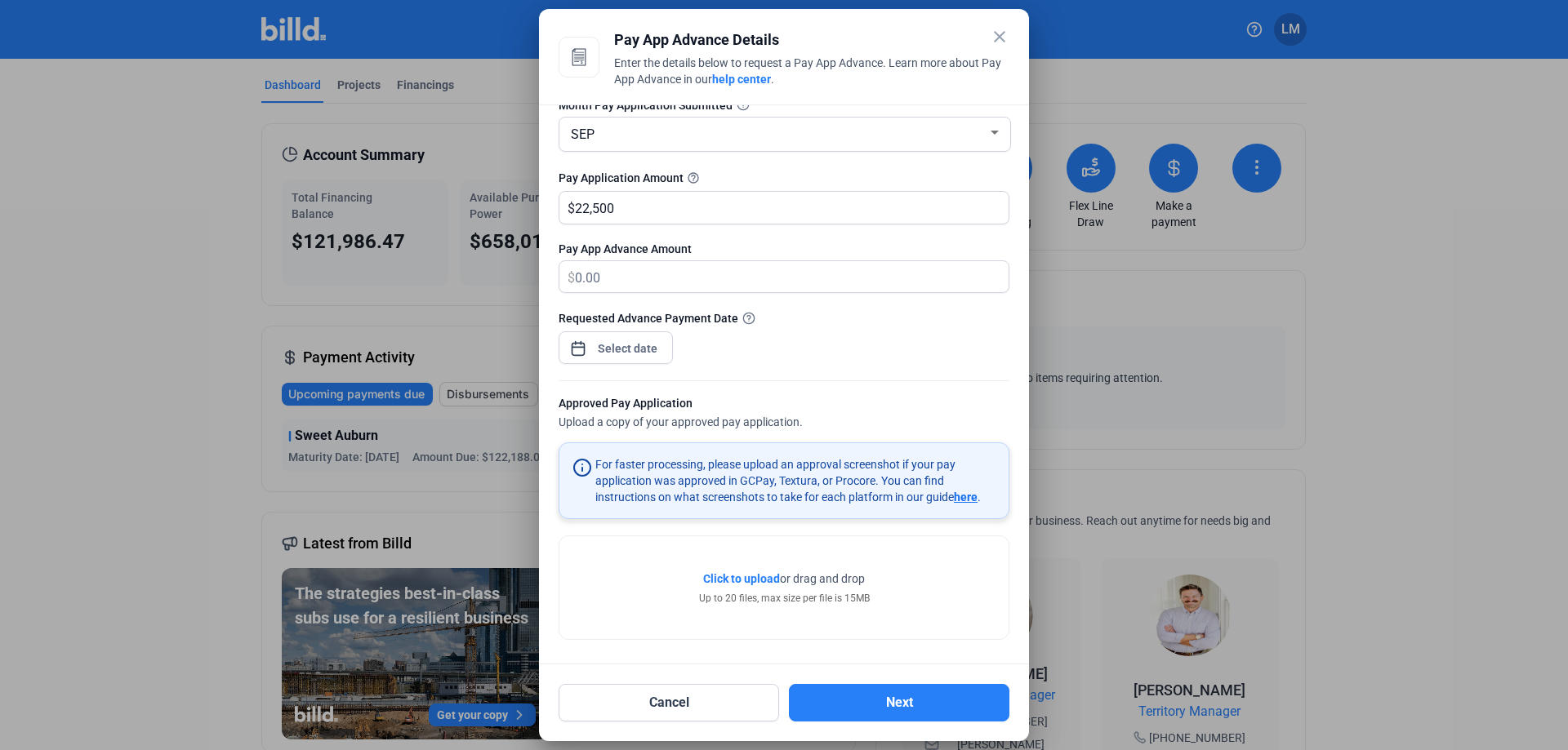
scroll to position [100, 0]
click at [707, 578] on span "Click to upload" at bounding box center [741, 576] width 77 height 13
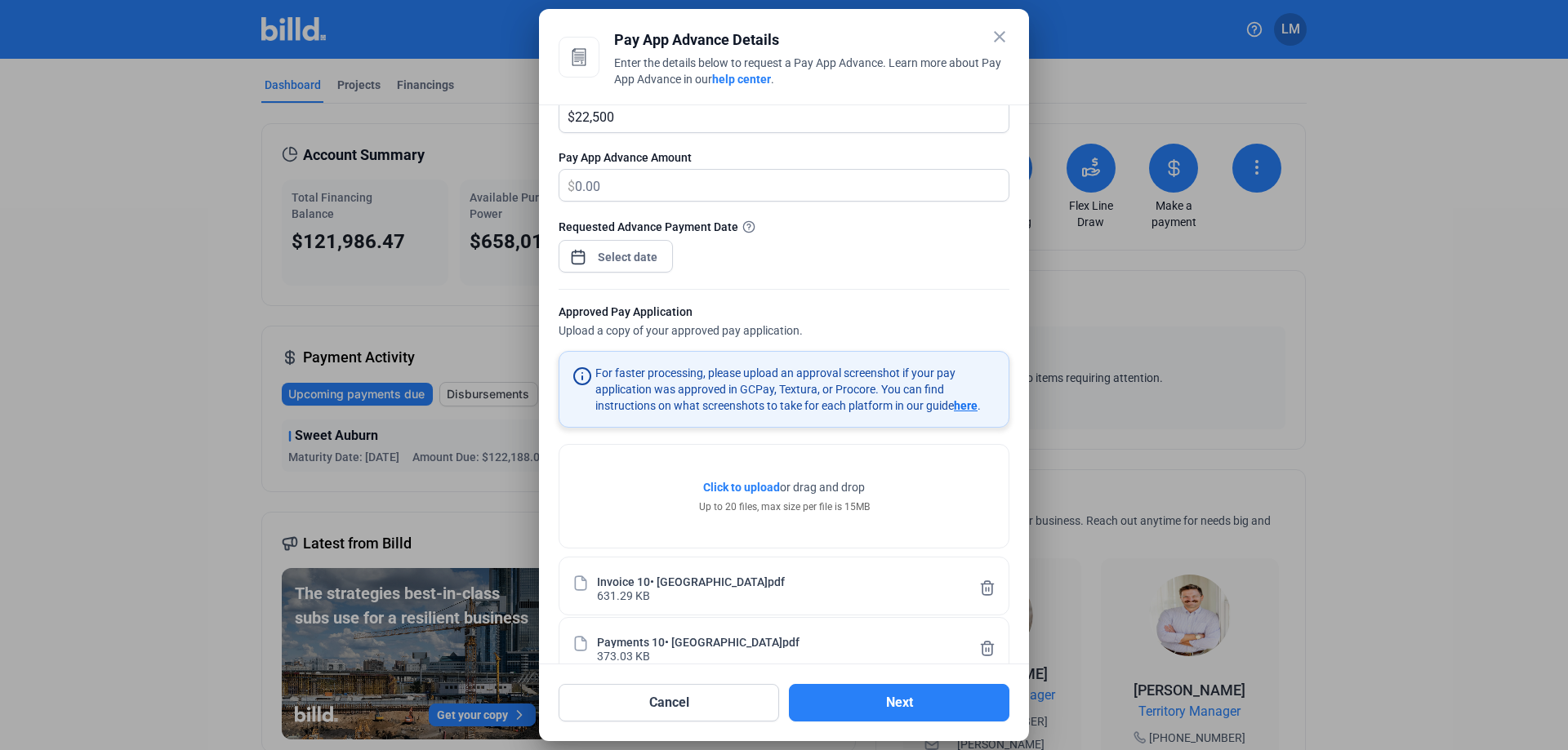
scroll to position [179, 0]
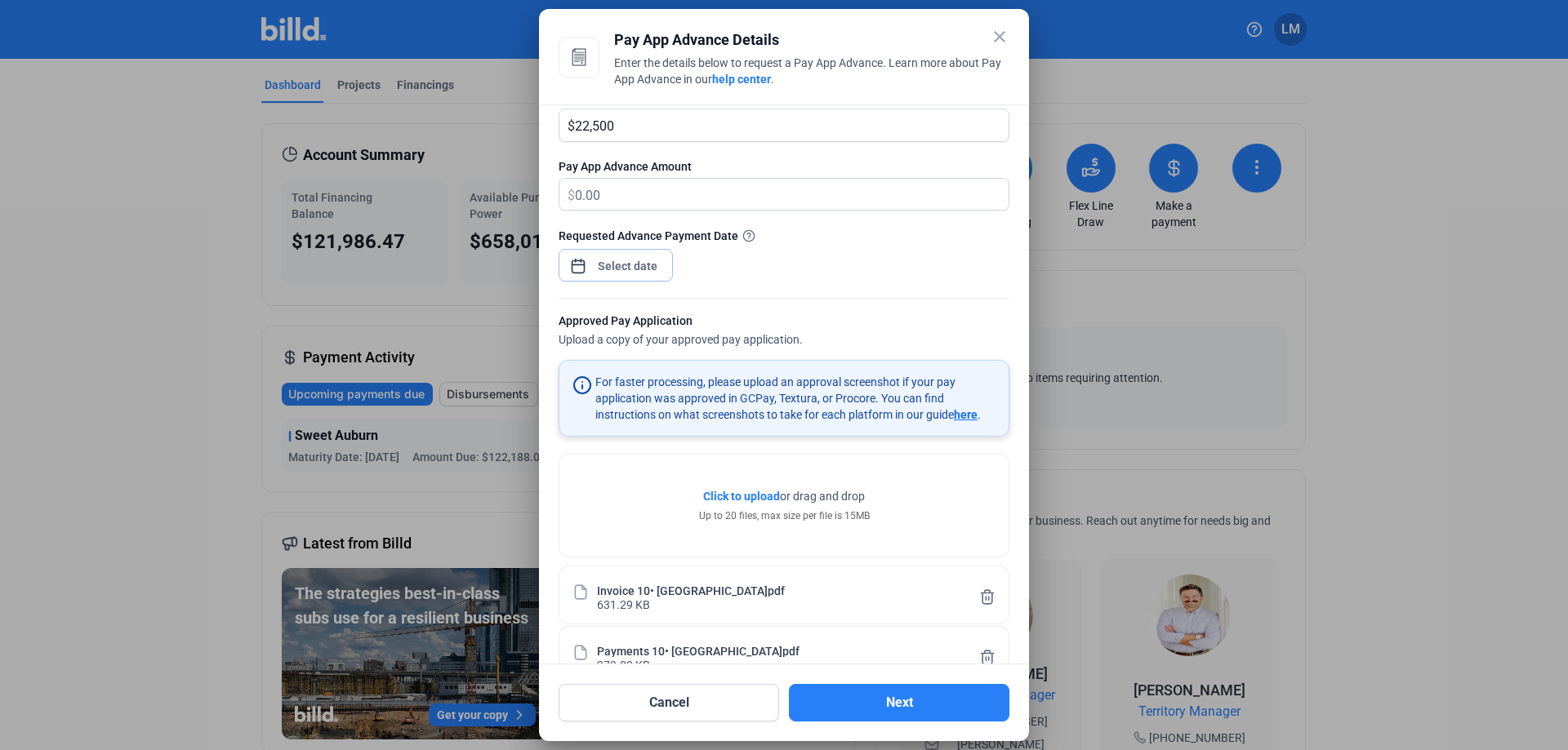
click at [636, 267] on div "close Pay App Advance Details Enter the details below to request a Pay App Adva…" at bounding box center [784, 375] width 1568 height 750
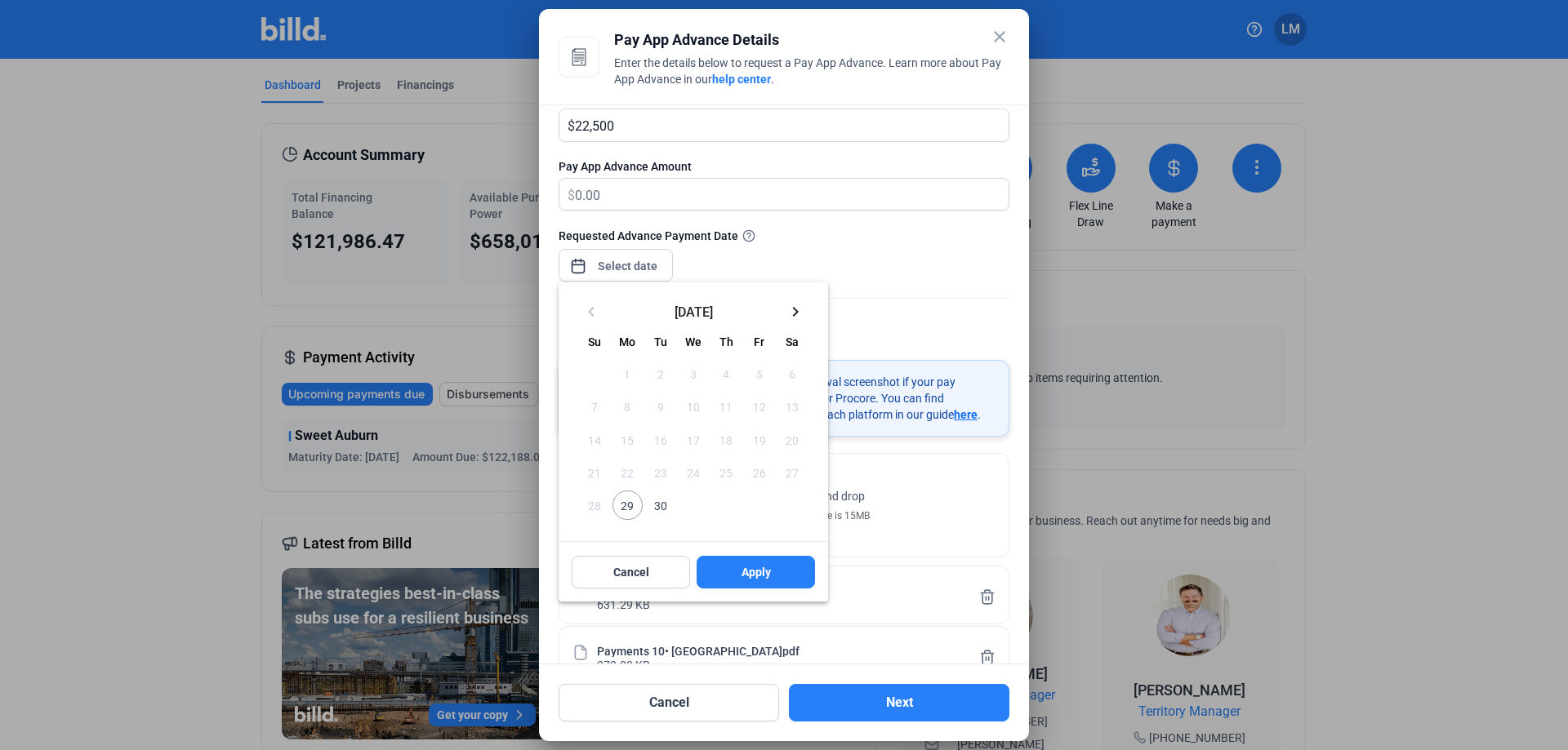
click at [622, 505] on span "29" at bounding box center [627, 505] width 30 height 30
click at [781, 571] on button "Apply" at bounding box center [755, 571] width 118 height 32
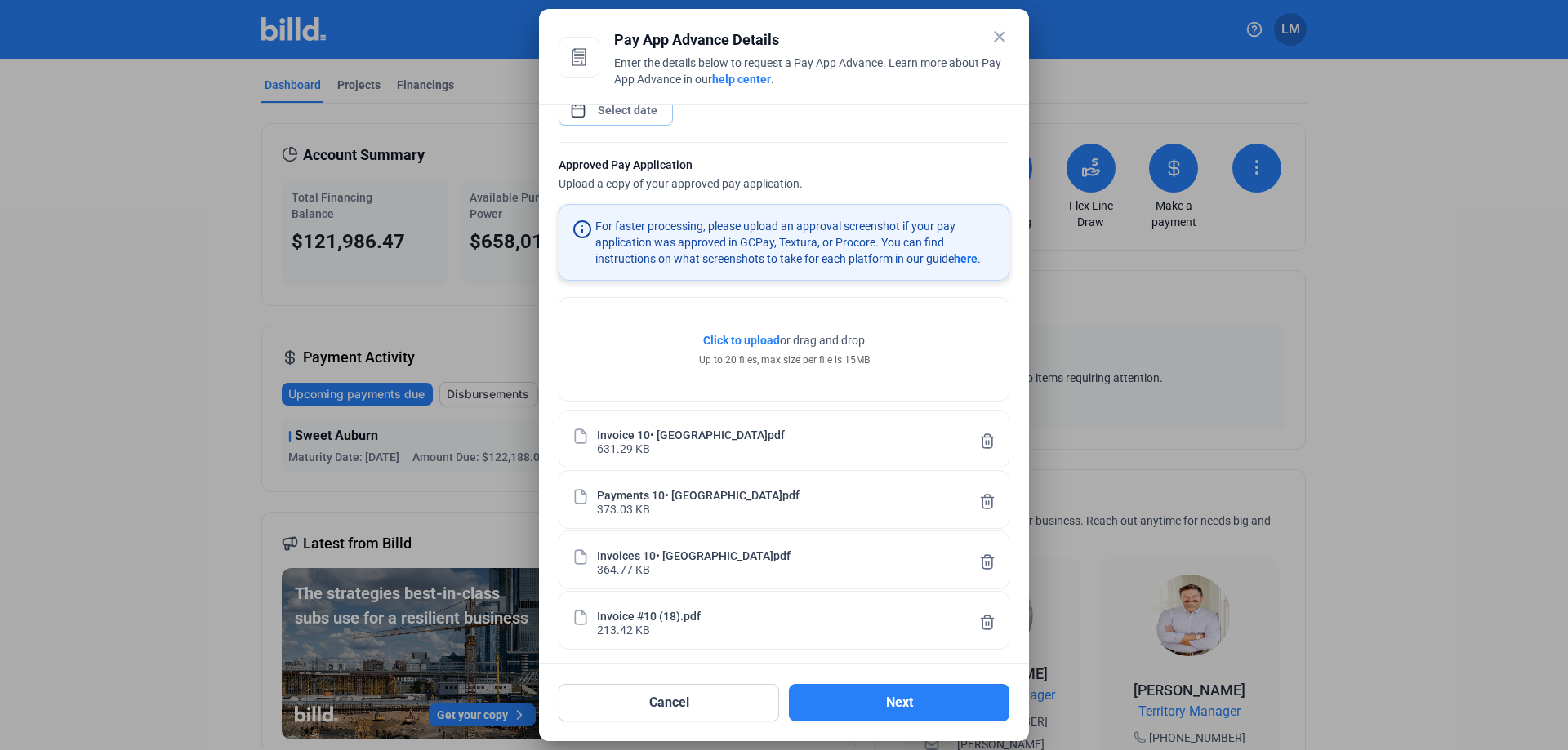
scroll to position [342, 0]
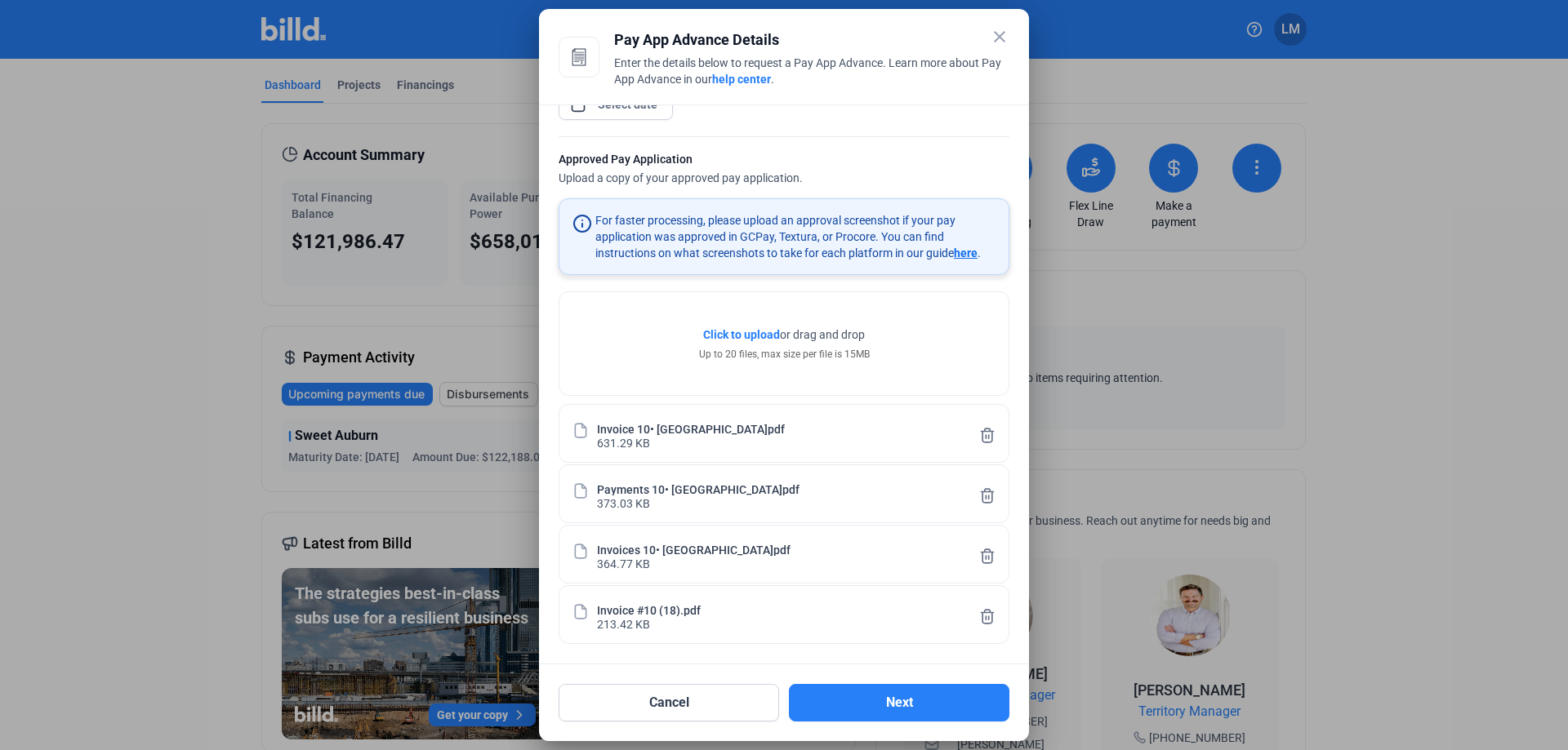
click at [839, 678] on div "Cancel Next" at bounding box center [784, 692] width 451 height 57
click at [842, 695] on button "Next" at bounding box center [899, 702] width 221 height 37
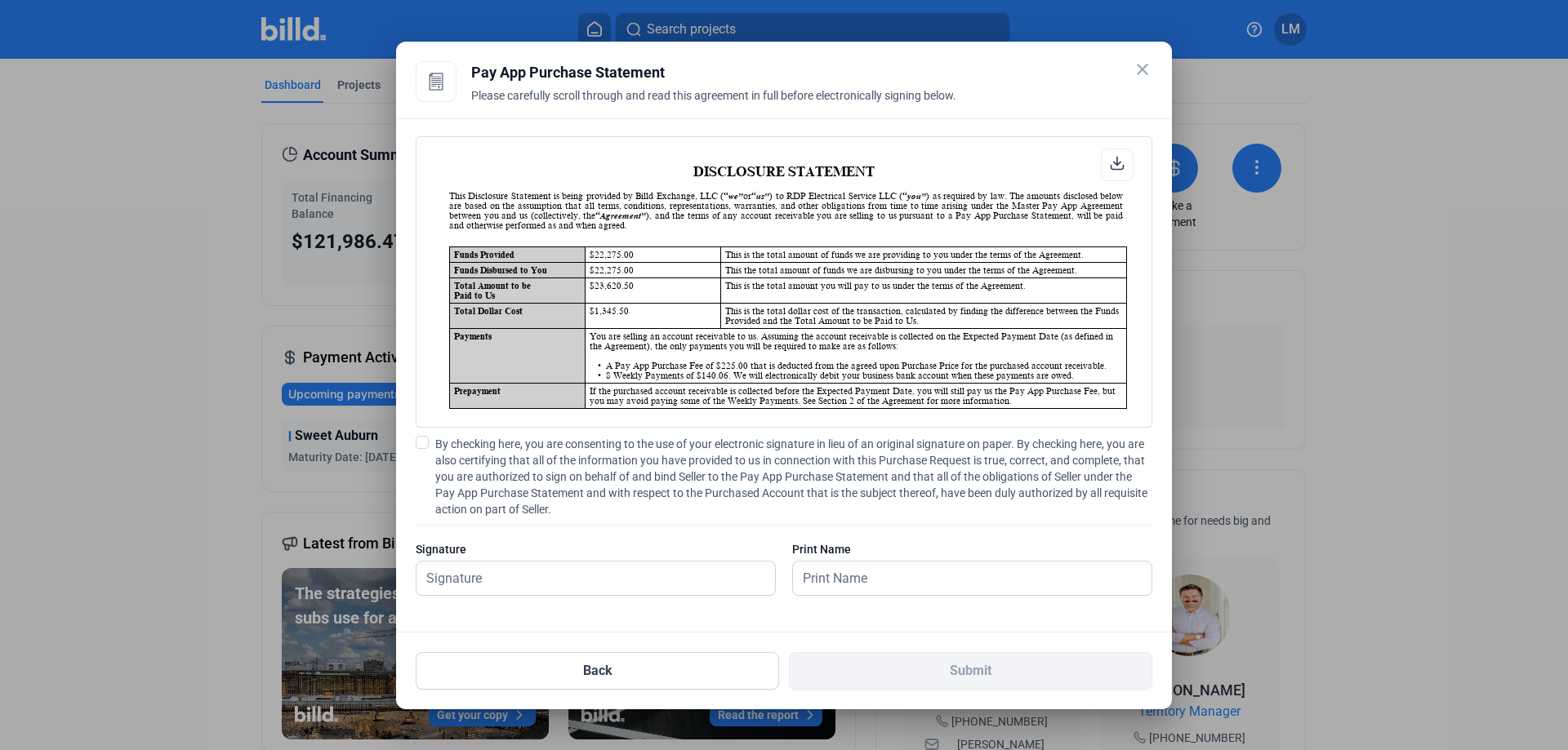
scroll to position [1, 0]
click at [422, 433] on div "DISCLOSURE STATEMENT This Disclosure Statement is being provided by Billd Excha…" at bounding box center [784, 374] width 736 height 475
click at [414, 432] on div "DISCLOSURE STATEMENT This Disclosure Statement is being provided by Billd Excha…" at bounding box center [784, 375] width 776 height 514
click at [419, 438] on span at bounding box center [422, 442] width 13 height 13
click at [0, 0] on input "By checking here, you are consenting to the use of your electronic signature in…" at bounding box center [0, 0] width 0 height 0
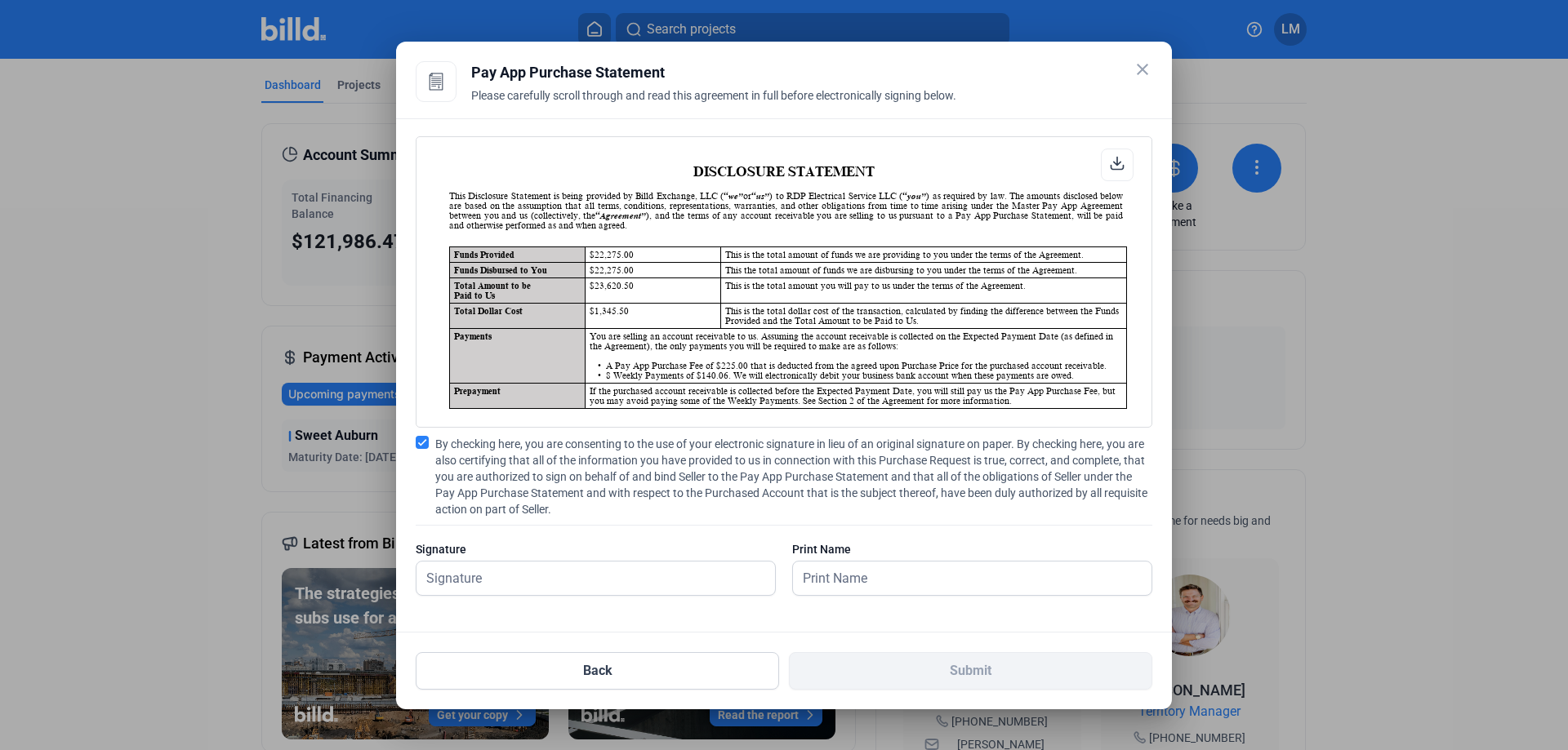
click at [563, 600] on div at bounding box center [595, 604] width 360 height 17
click at [571, 576] on input "text" at bounding box center [587, 578] width 341 height 33
type input "[PERSON_NAME]"
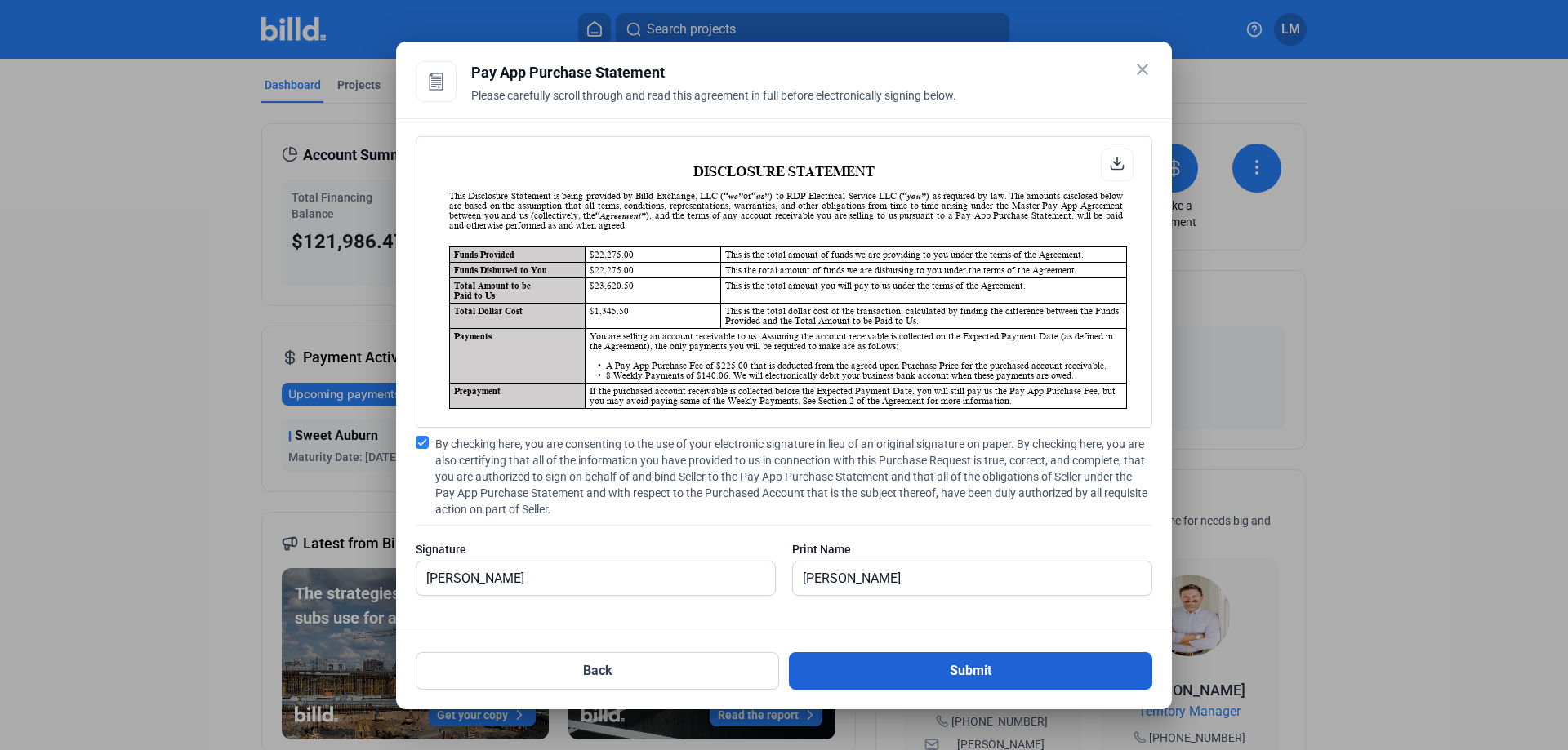
click at [1073, 682] on button "Submit" at bounding box center [971, 671] width 363 height 37
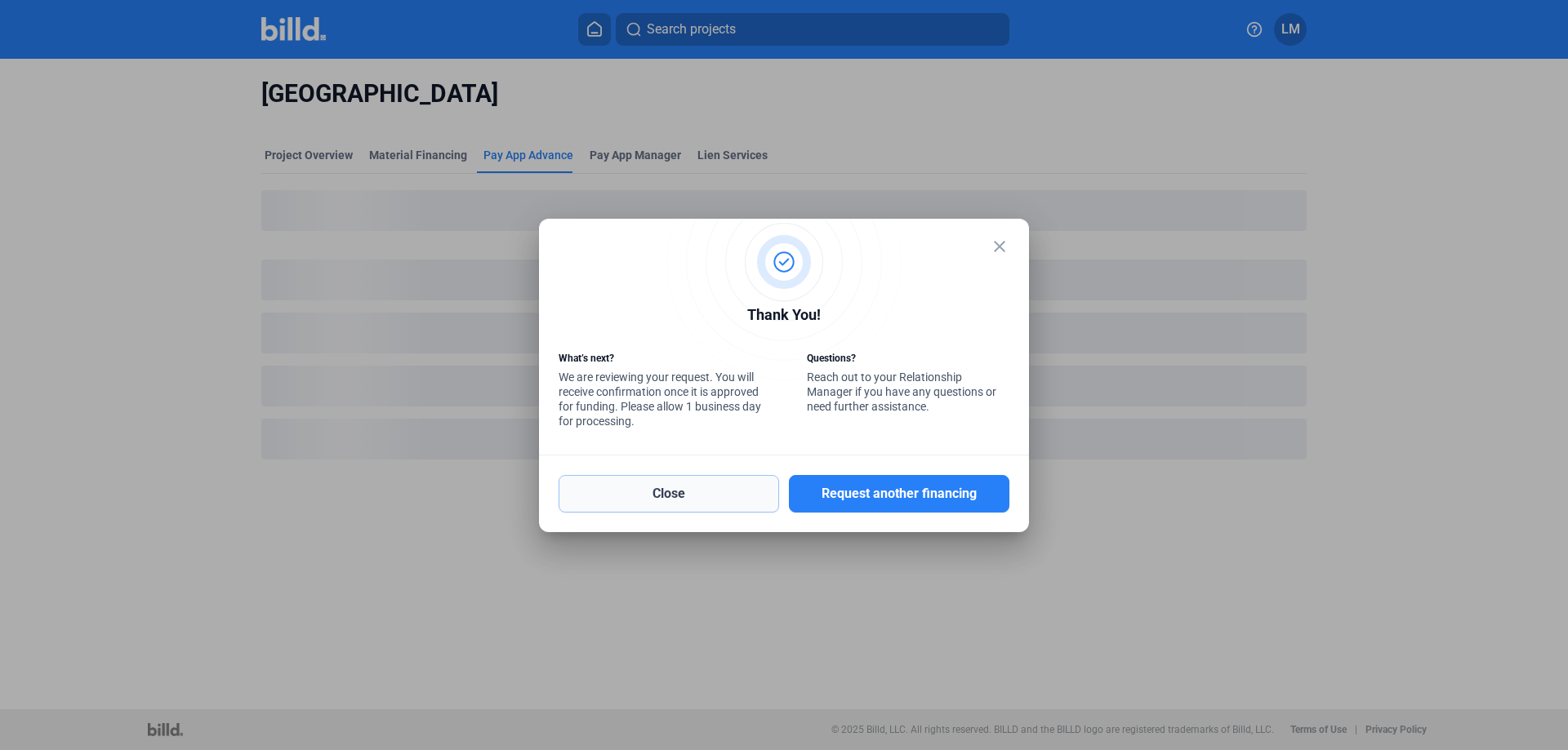
click at [660, 497] on button "Close" at bounding box center [669, 493] width 221 height 37
